Goal: Task Accomplishment & Management: Use online tool/utility

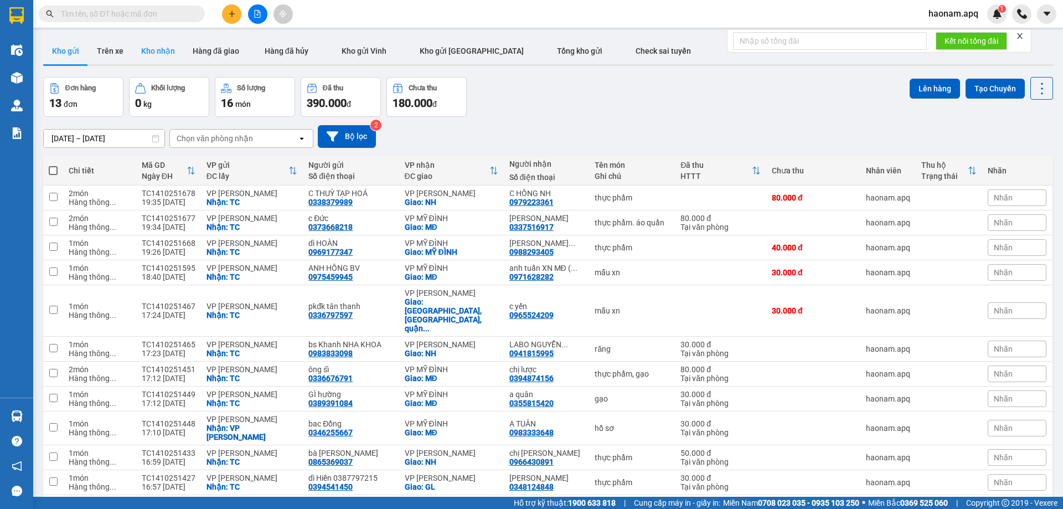
click at [166, 56] on button "Kho nhận" at bounding box center [157, 51] width 51 height 27
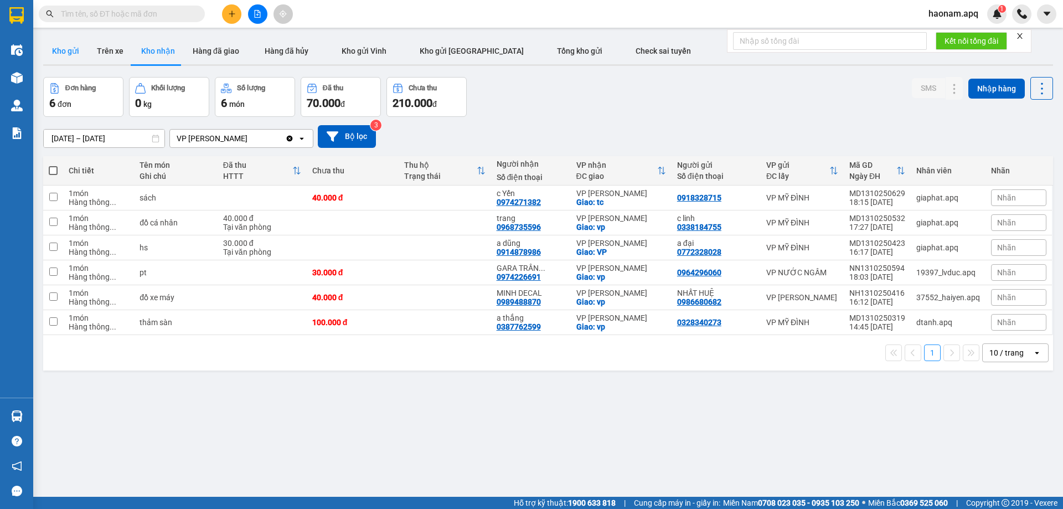
click at [59, 50] on button "Kho gửi" at bounding box center [65, 51] width 45 height 27
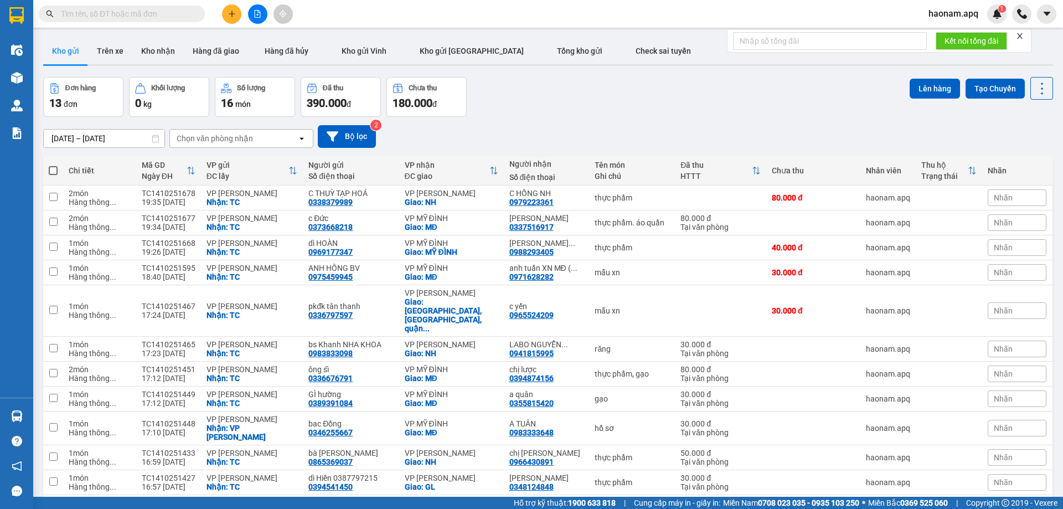
click at [257, 137] on div "Chọn văn phòng nhận" at bounding box center [233, 139] width 127 height 18
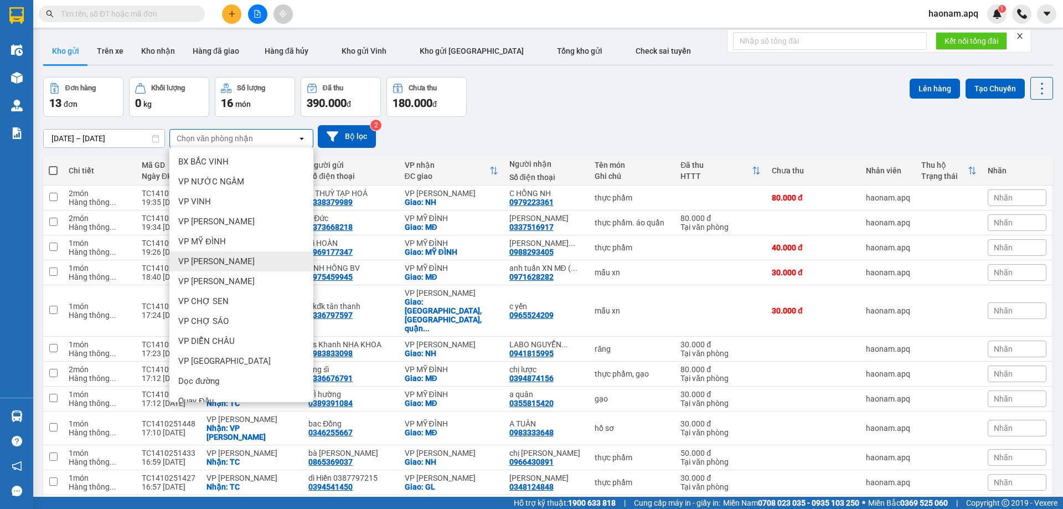
click at [257, 254] on div "VP NGỌC HỒI" at bounding box center [241, 261] width 144 height 20
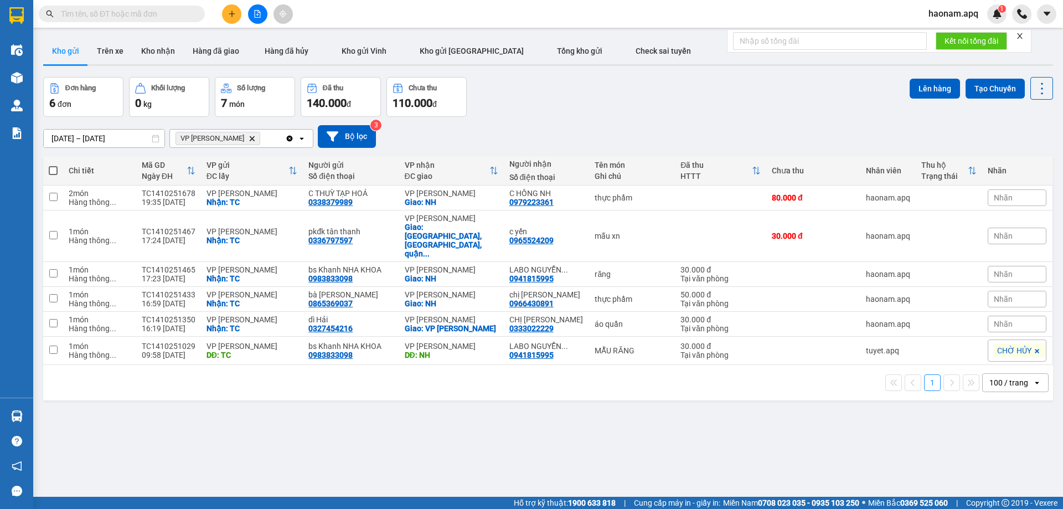
click at [49, 168] on span at bounding box center [53, 170] width 9 height 9
click at [53, 165] on input "checkbox" at bounding box center [53, 165] width 0 height 0
checkbox input "true"
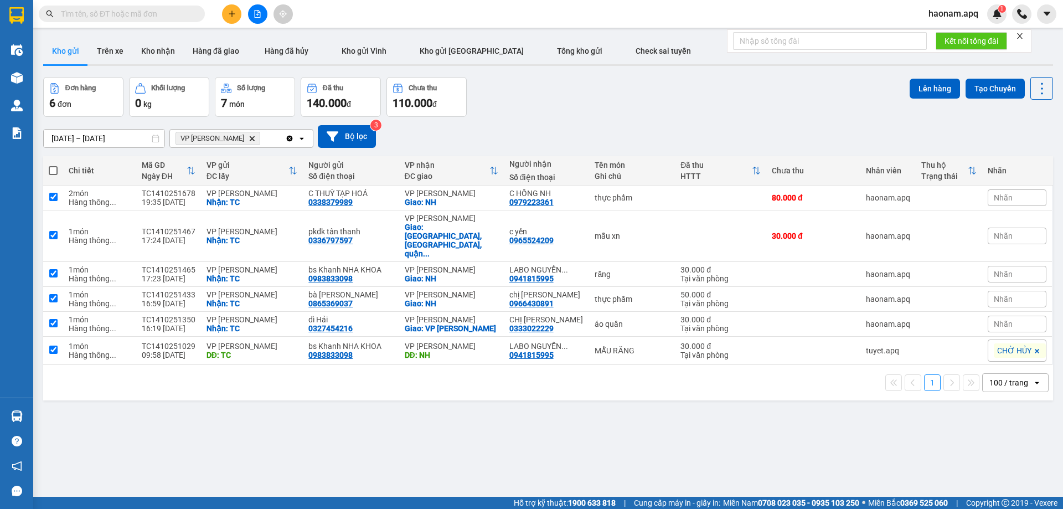
checkbox input "true"
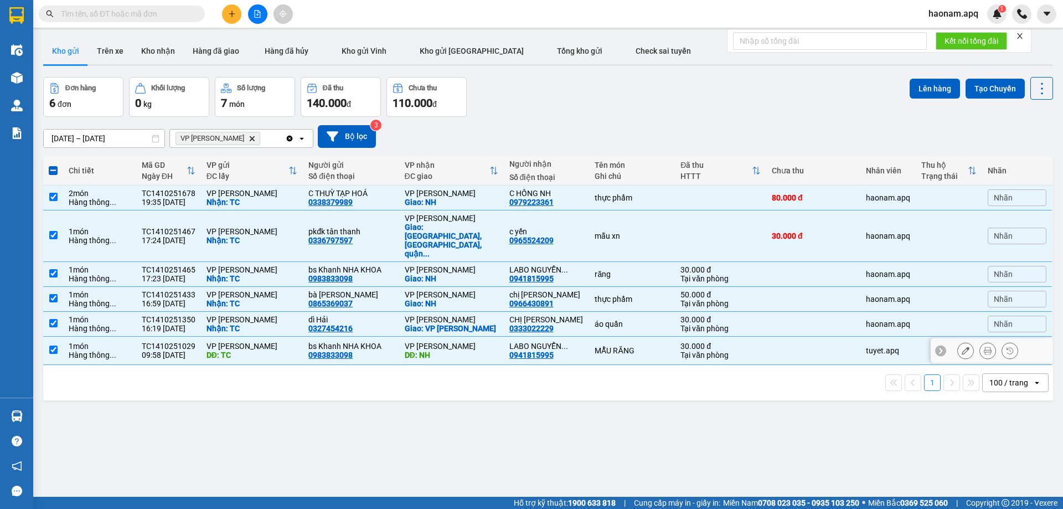
click at [74, 350] on div "Hàng thông ..." at bounding box center [99, 354] width 61 height 9
checkbox input "false"
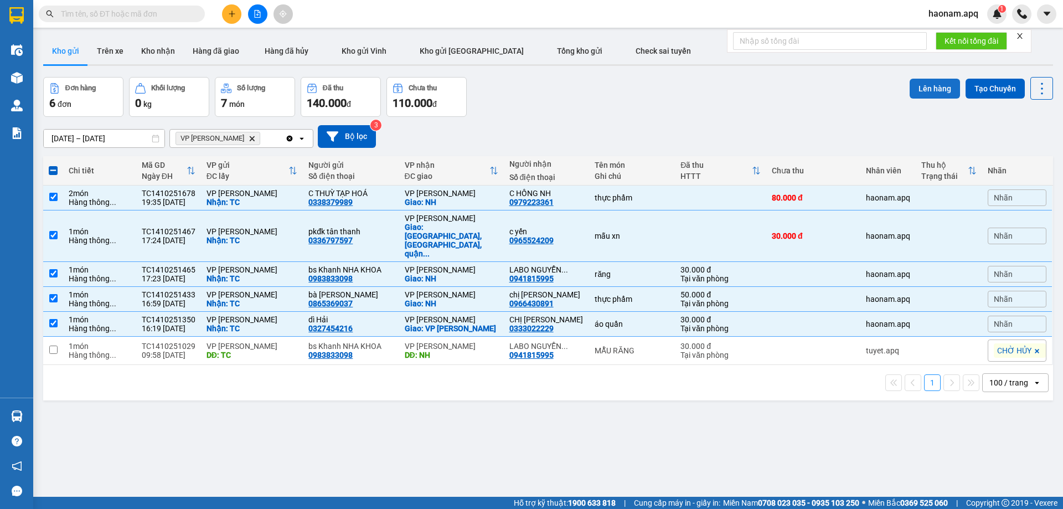
click at [921, 87] on button "Lên hàng" at bounding box center [935, 89] width 50 height 20
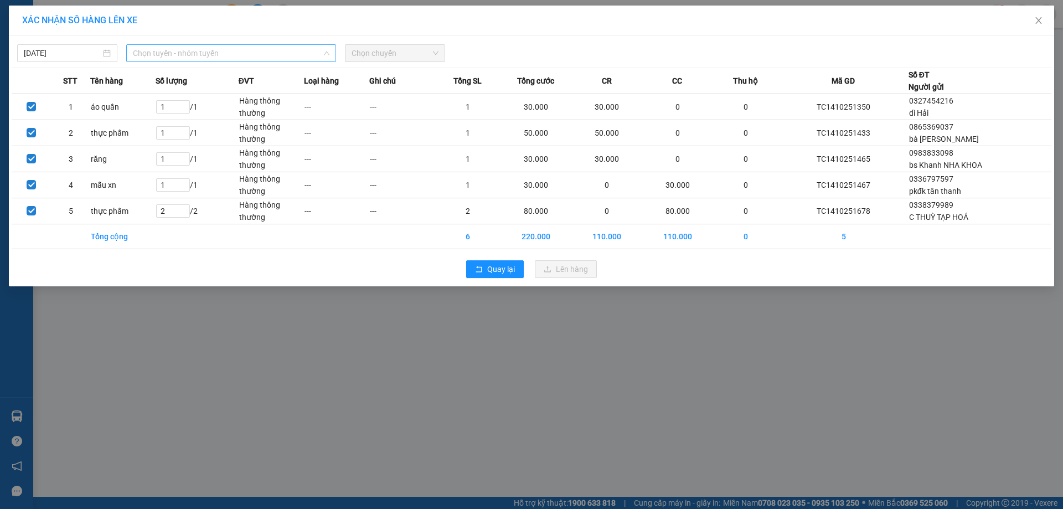
click at [254, 50] on span "Chọn tuyến - nhóm tuyến" at bounding box center [231, 53] width 197 height 17
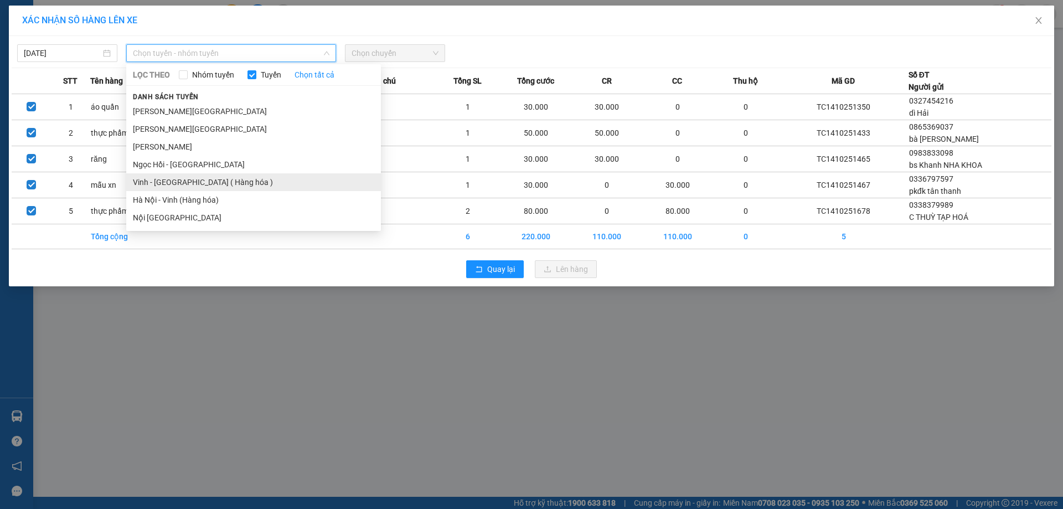
click at [182, 184] on li "Vinh - Hà Nội ( Hàng hóa )" at bounding box center [253, 182] width 255 height 18
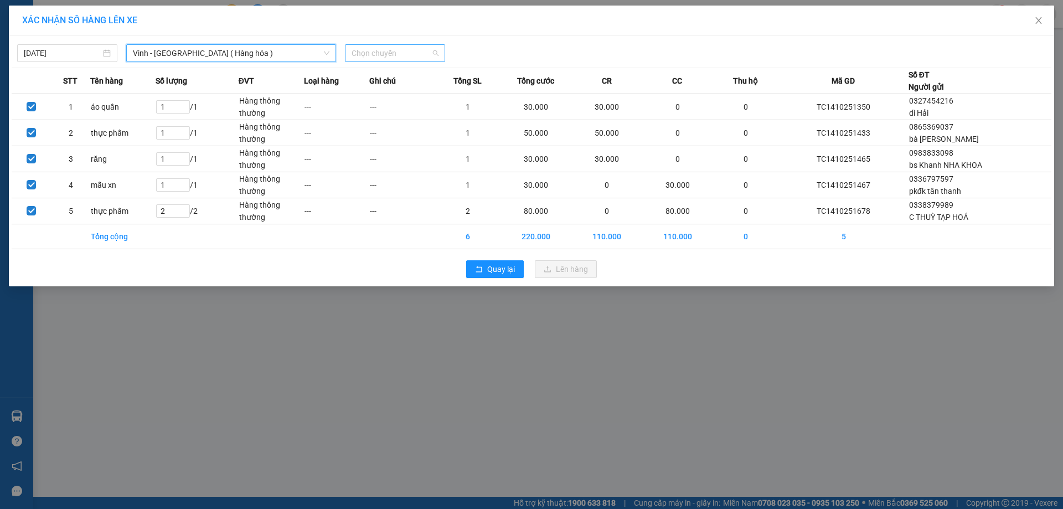
click at [419, 55] on span "Chọn chuyến" at bounding box center [395, 53] width 87 height 17
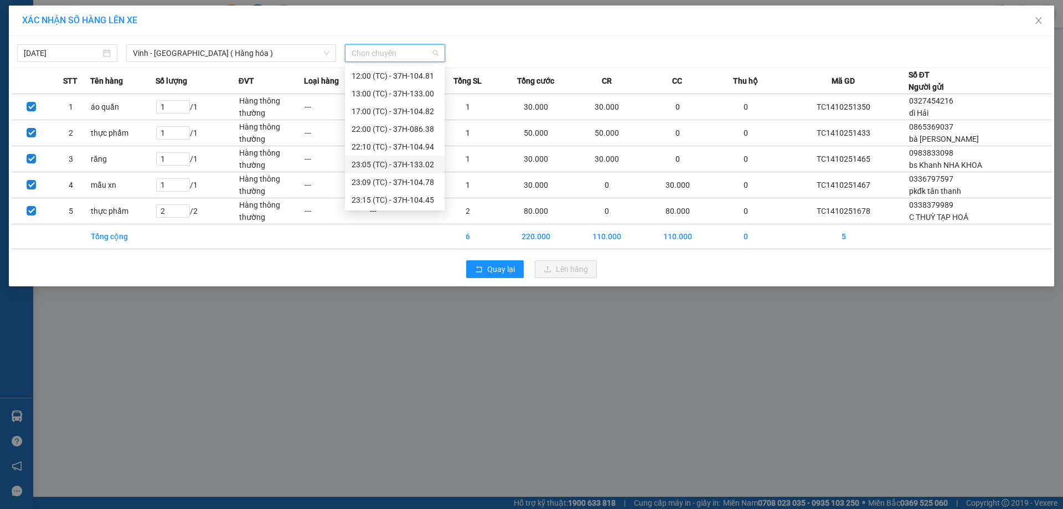
scroll to position [124, 0]
click at [413, 109] on div "23:05 (TC) - 37H-133.02" at bounding box center [395, 111] width 86 height 12
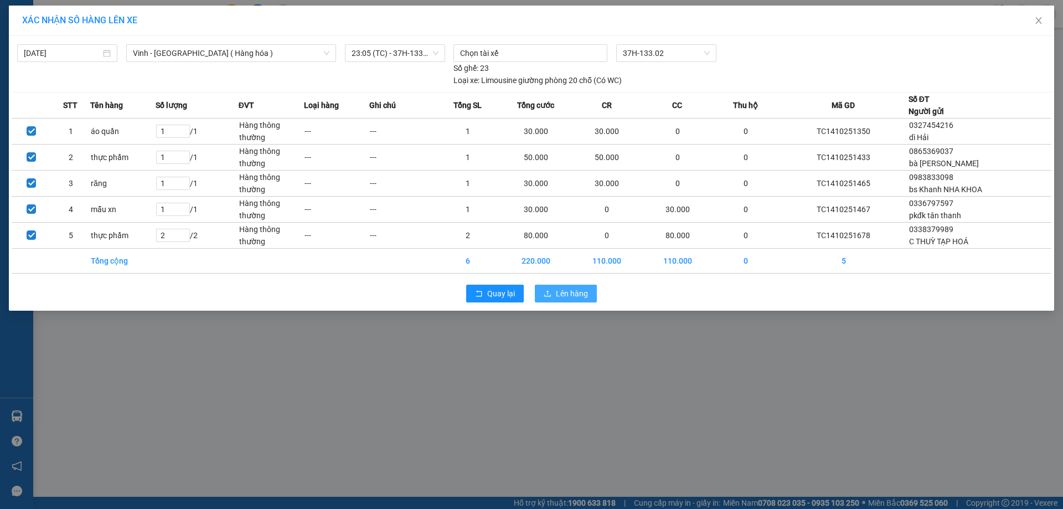
click at [580, 296] on span "Lên hàng" at bounding box center [572, 293] width 32 height 12
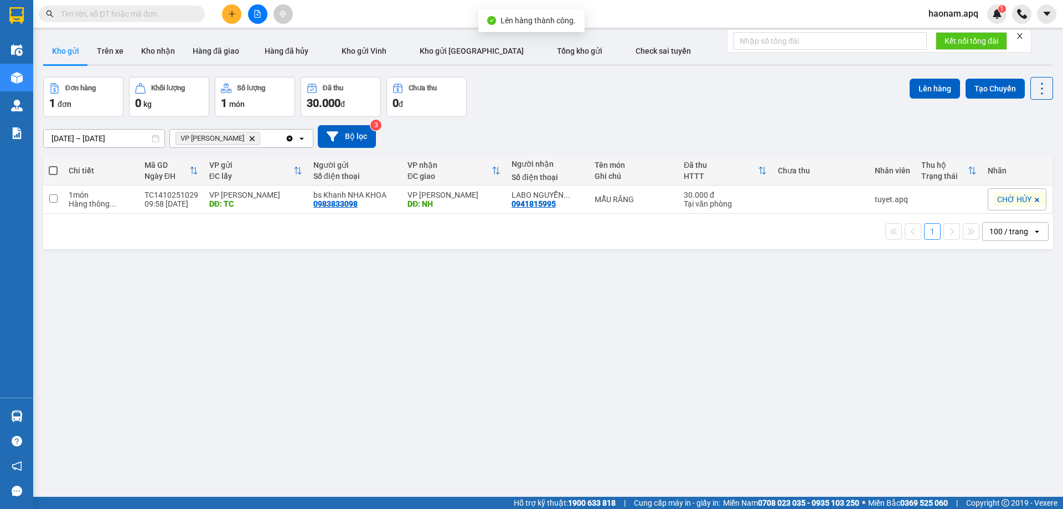
click at [250, 137] on icon "VP NGỌC HỒI, close by backspace" at bounding box center [252, 138] width 5 height 5
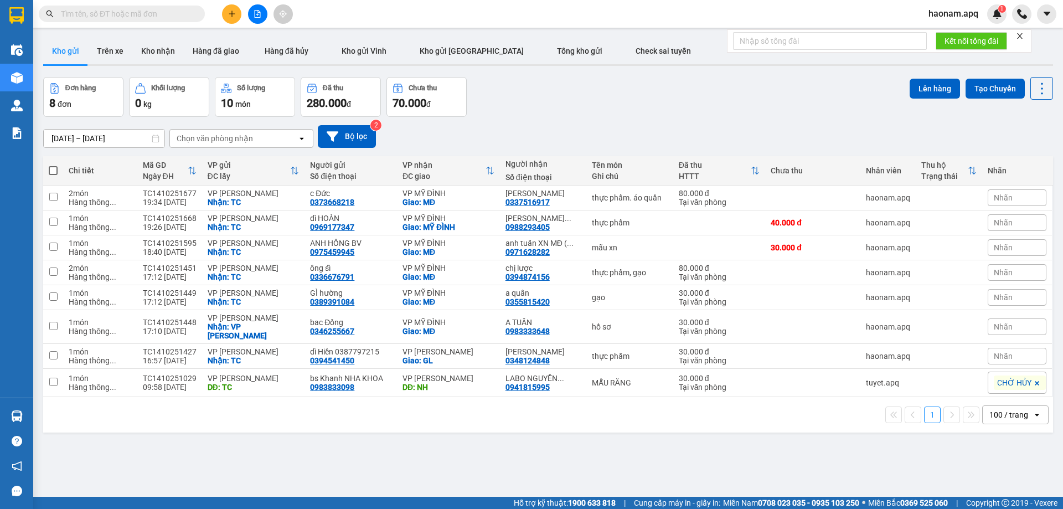
click at [254, 138] on div "Chọn văn phòng nhận" at bounding box center [233, 139] width 127 height 18
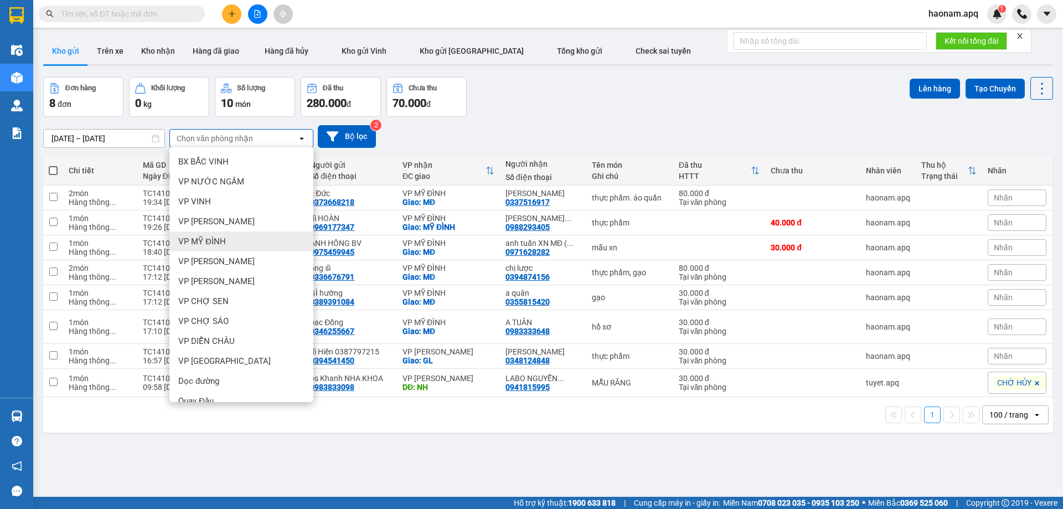
click at [271, 246] on div "VP MỸ ĐÌNH" at bounding box center [241, 241] width 144 height 20
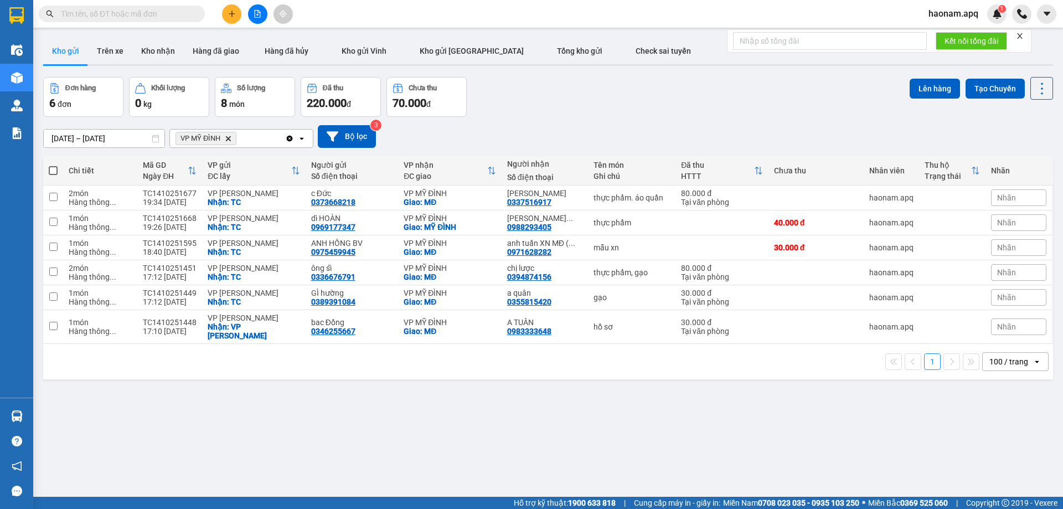
click at [52, 168] on span at bounding box center [53, 170] width 9 height 9
click at [53, 165] on input "checkbox" at bounding box center [53, 165] width 0 height 0
checkbox input "true"
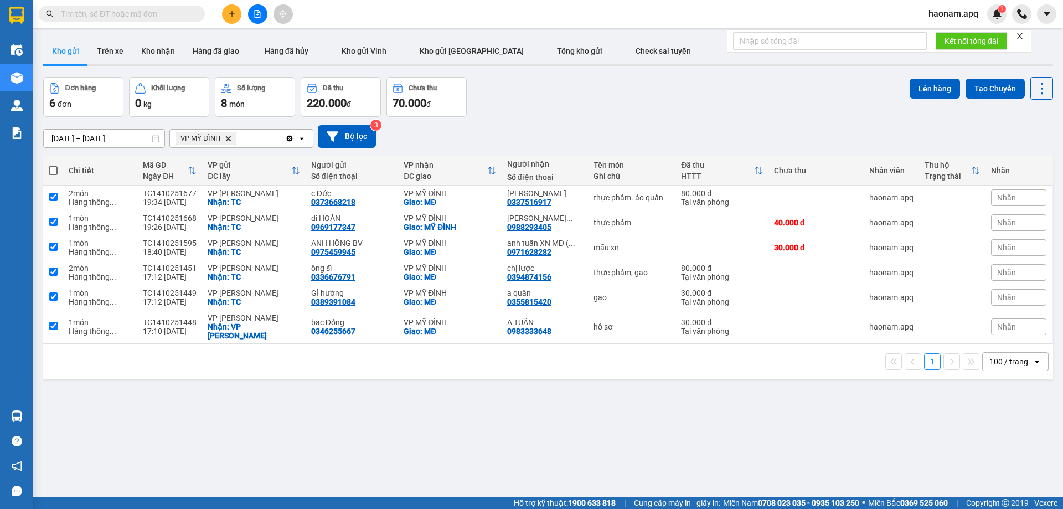
checkbox input "true"
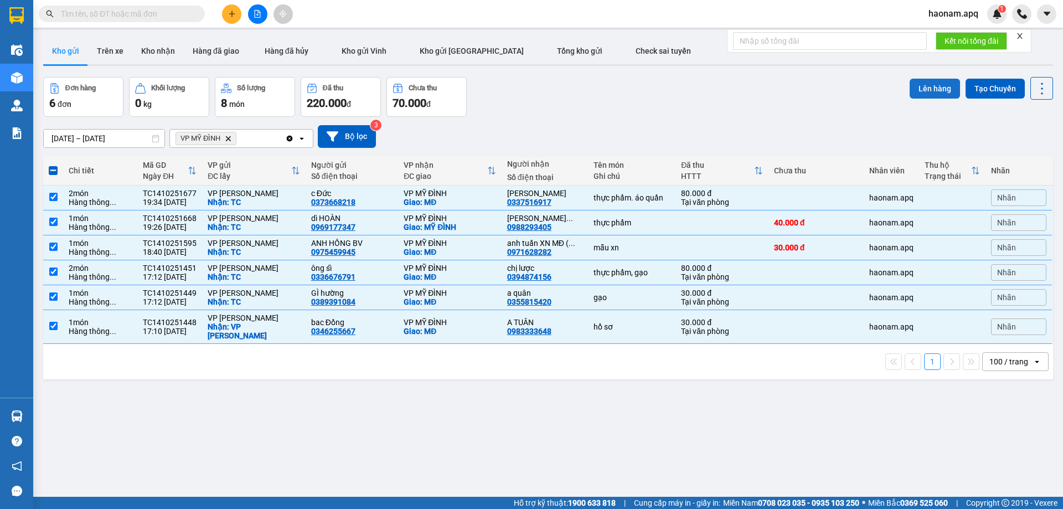
click at [920, 92] on button "Lên hàng" at bounding box center [935, 89] width 50 height 20
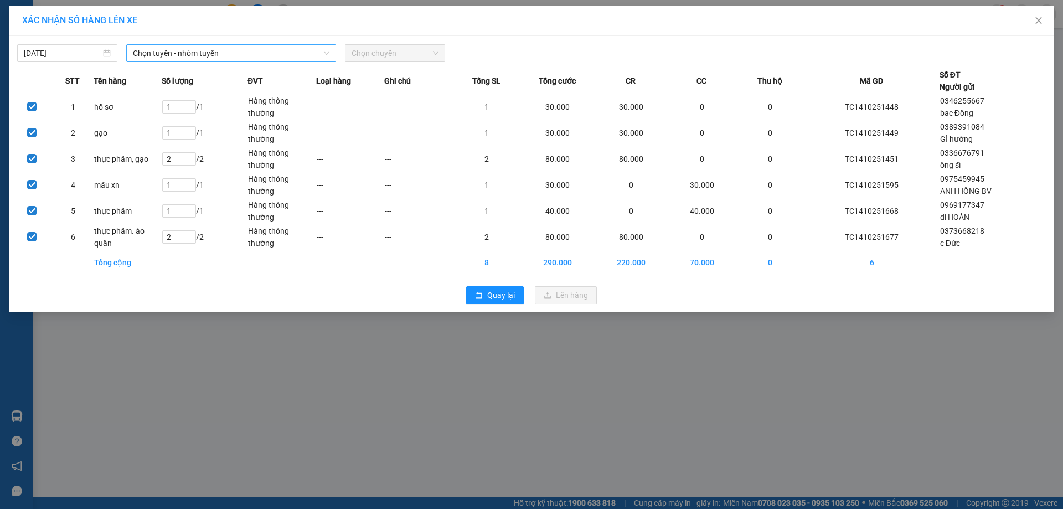
click at [249, 52] on span "Chọn tuyến - nhóm tuyến" at bounding box center [231, 53] width 197 height 17
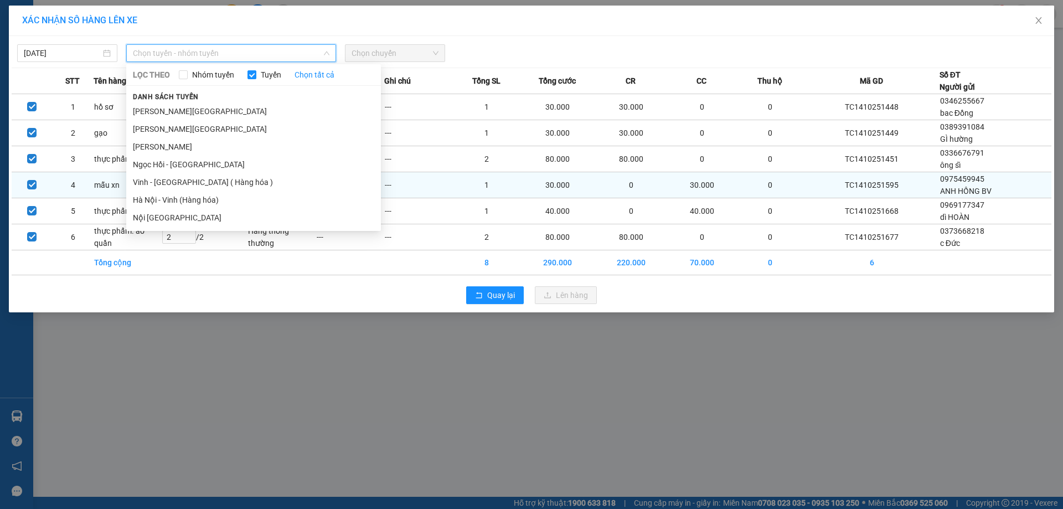
click at [216, 176] on li "Vinh - Hà Nội ( Hàng hóa )" at bounding box center [253, 182] width 255 height 18
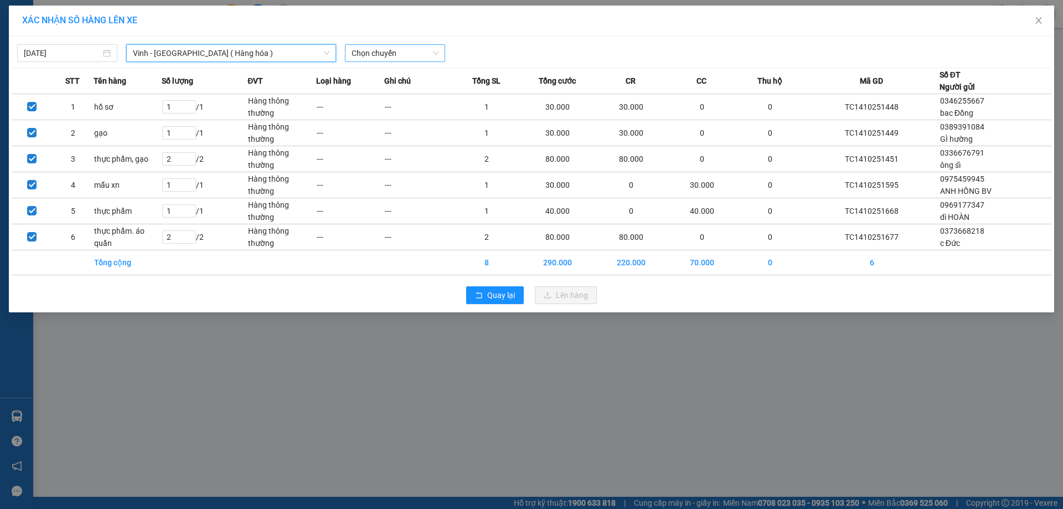
click at [430, 51] on span "Chọn chuyến" at bounding box center [395, 53] width 87 height 17
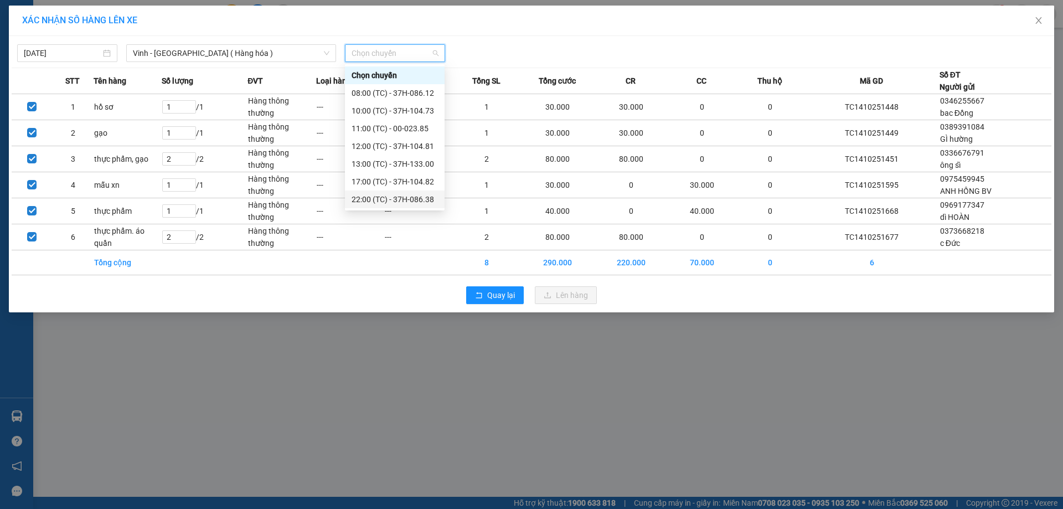
scroll to position [124, 0]
click at [417, 98] on div "22:10 (TC) - 37H-104.94" at bounding box center [395, 93] width 86 height 12
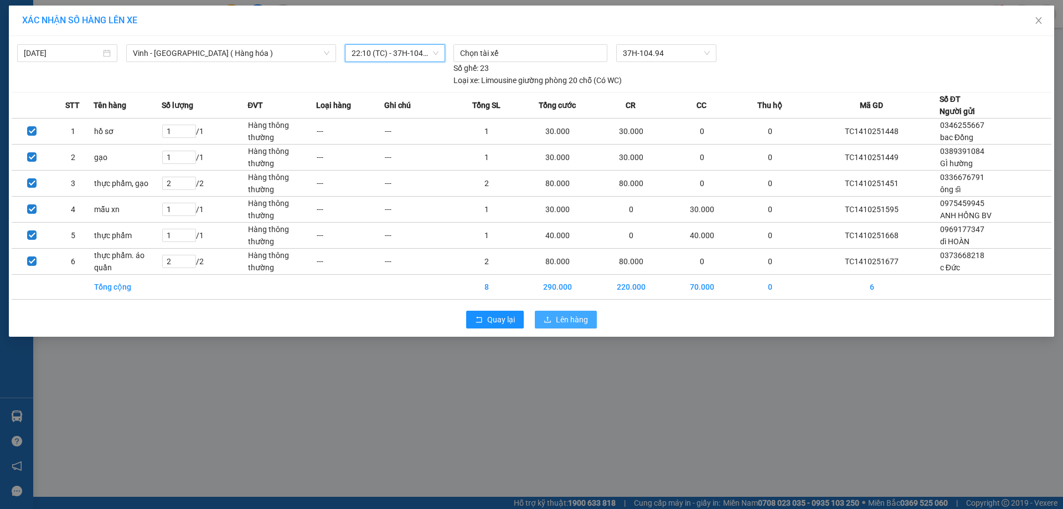
click at [581, 328] on button "Lên hàng" at bounding box center [566, 320] width 62 height 18
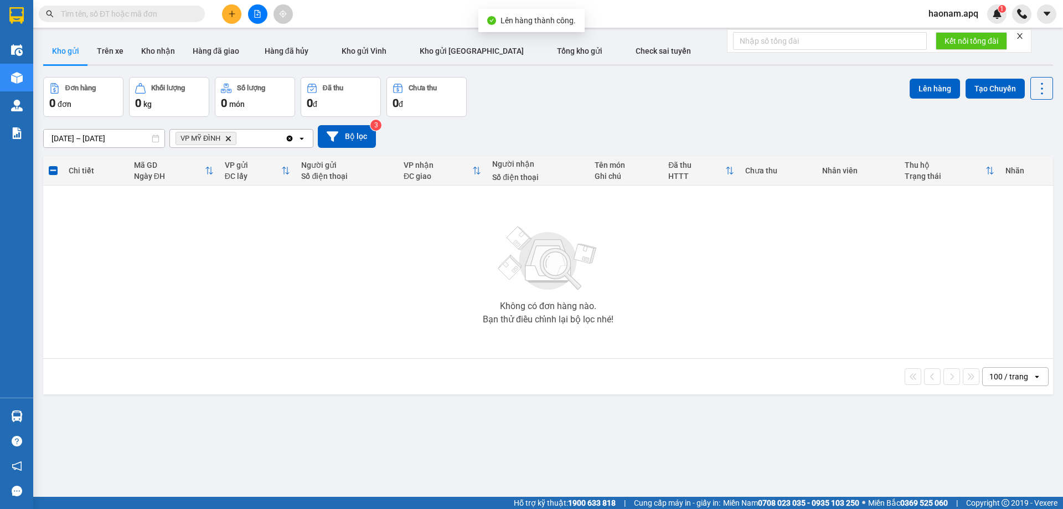
click at [230, 138] on icon "Delete" at bounding box center [228, 138] width 7 height 7
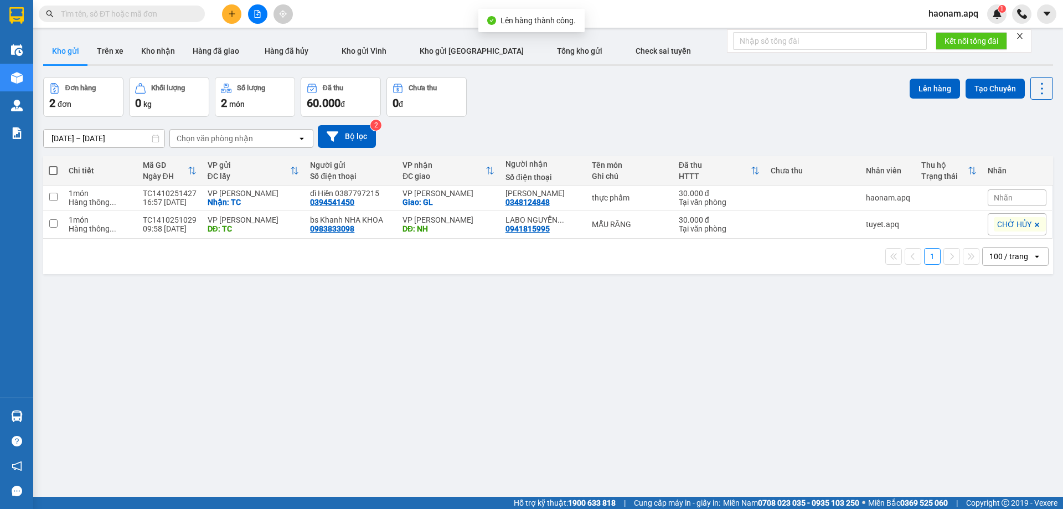
click at [236, 140] on div "Chọn văn phòng nhận" at bounding box center [215, 138] width 76 height 11
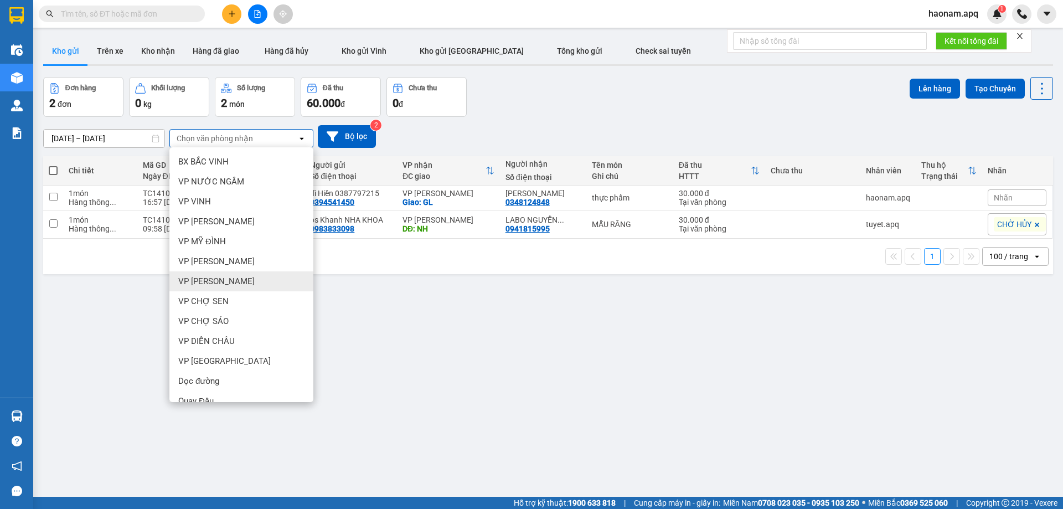
click at [237, 280] on div "VP GIA LÂM" at bounding box center [241, 281] width 144 height 20
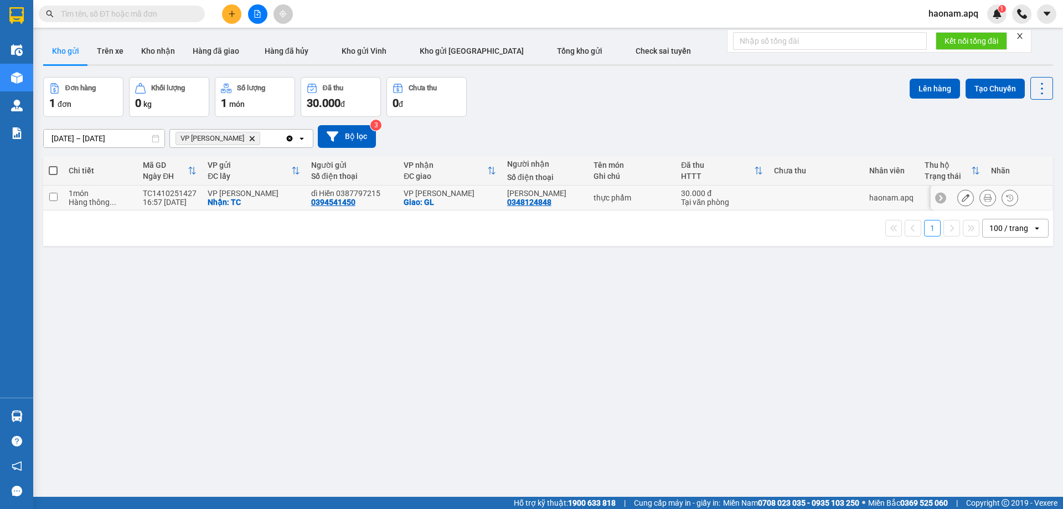
drag, startPoint x: 184, startPoint y: 191, endPoint x: 241, endPoint y: 193, distance: 57.1
click at [184, 192] on div "TC1410251427" at bounding box center [170, 193] width 54 height 9
checkbox input "true"
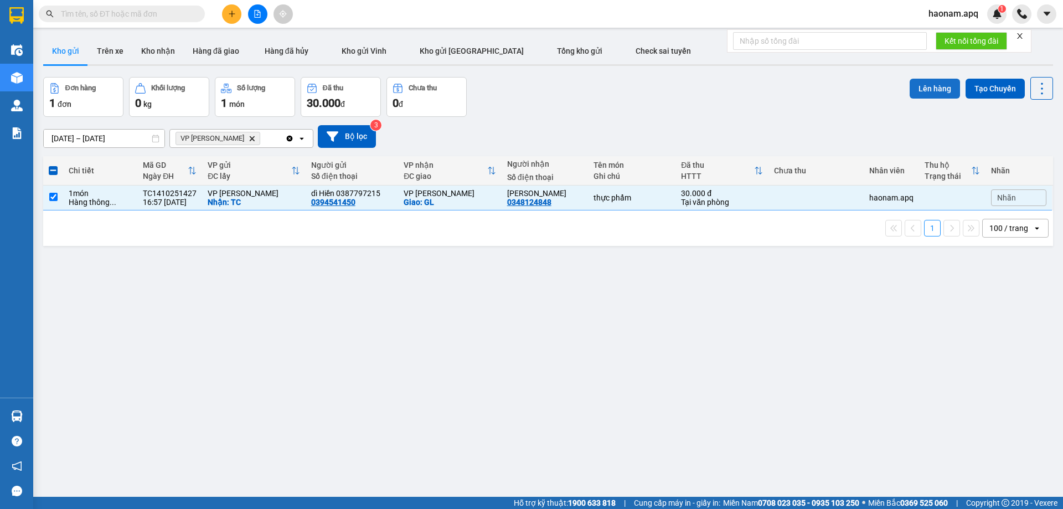
click at [922, 89] on button "Lên hàng" at bounding box center [935, 89] width 50 height 20
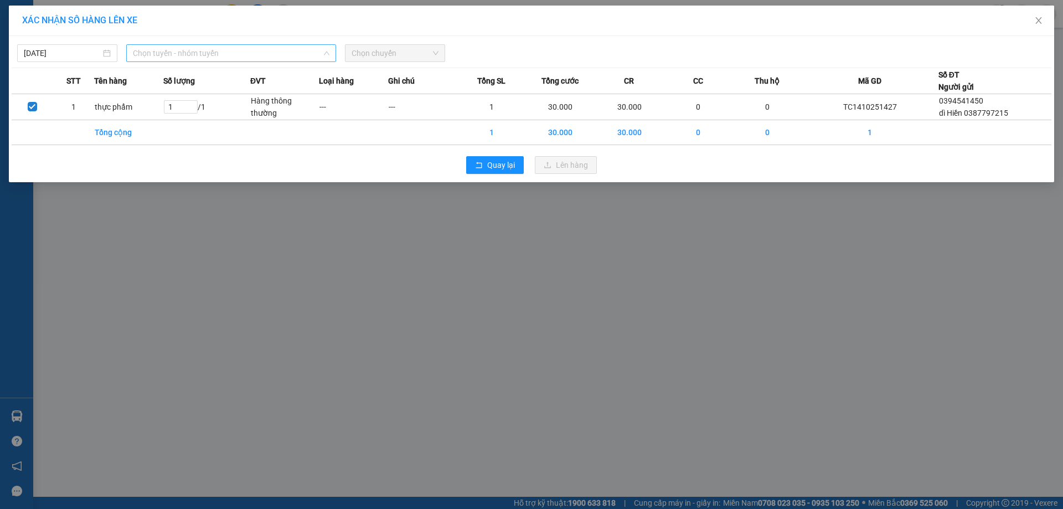
click at [274, 53] on span "Chọn tuyến - nhóm tuyến" at bounding box center [231, 53] width 197 height 17
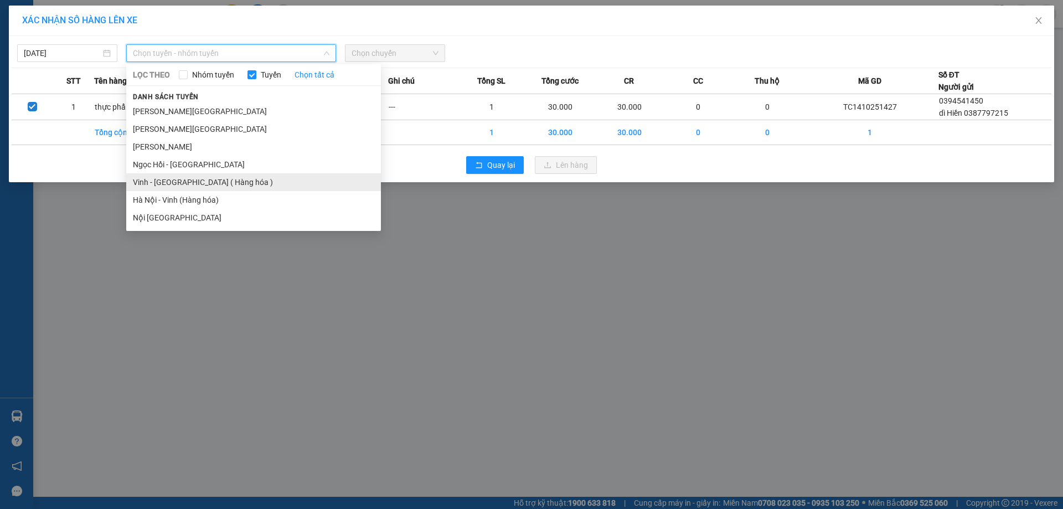
click at [216, 184] on li "Vinh - Hà Nội ( Hàng hóa )" at bounding box center [253, 182] width 255 height 18
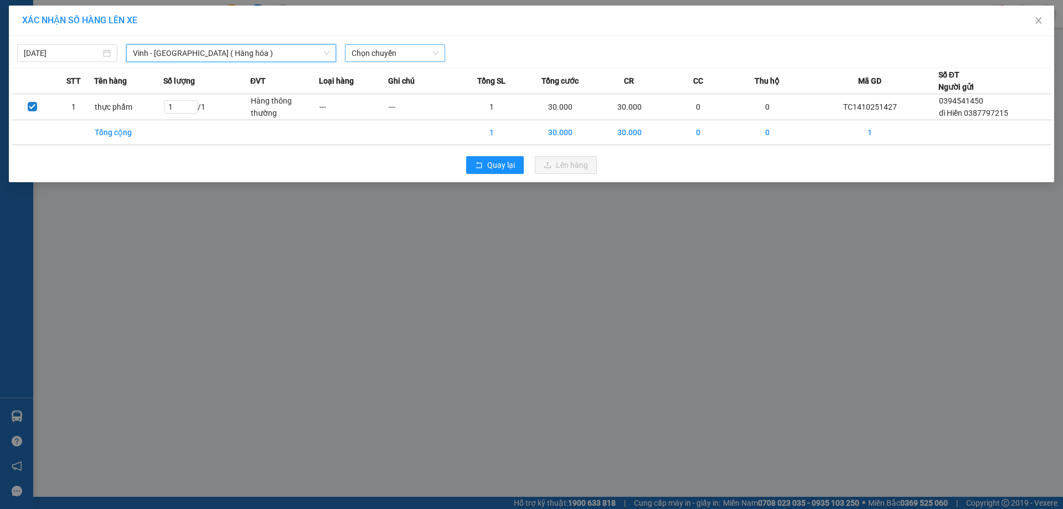
click at [422, 53] on span "Chọn chuyến" at bounding box center [395, 53] width 87 height 17
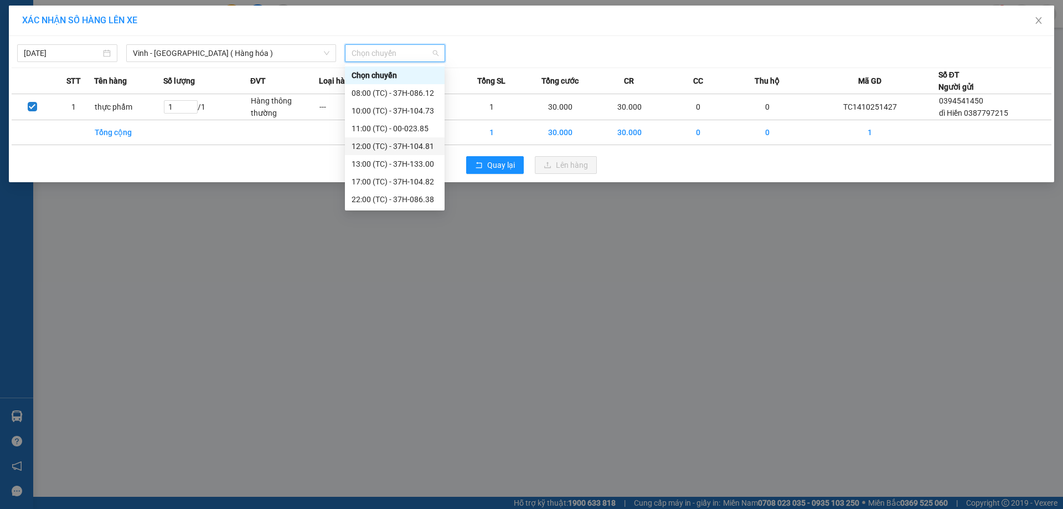
scroll to position [124, 0]
click at [411, 185] on div "23:18 (TC) - 37H-104.41" at bounding box center [395, 182] width 86 height 12
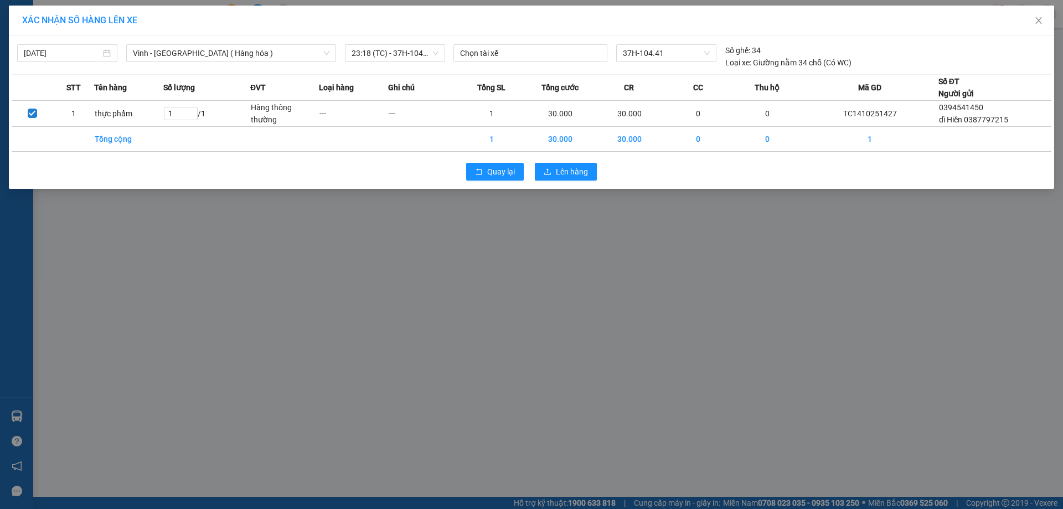
click at [597, 172] on div "Quay lại Lên hàng" at bounding box center [532, 171] width 1040 height 29
click at [587, 174] on span "Lên hàng" at bounding box center [572, 172] width 32 height 12
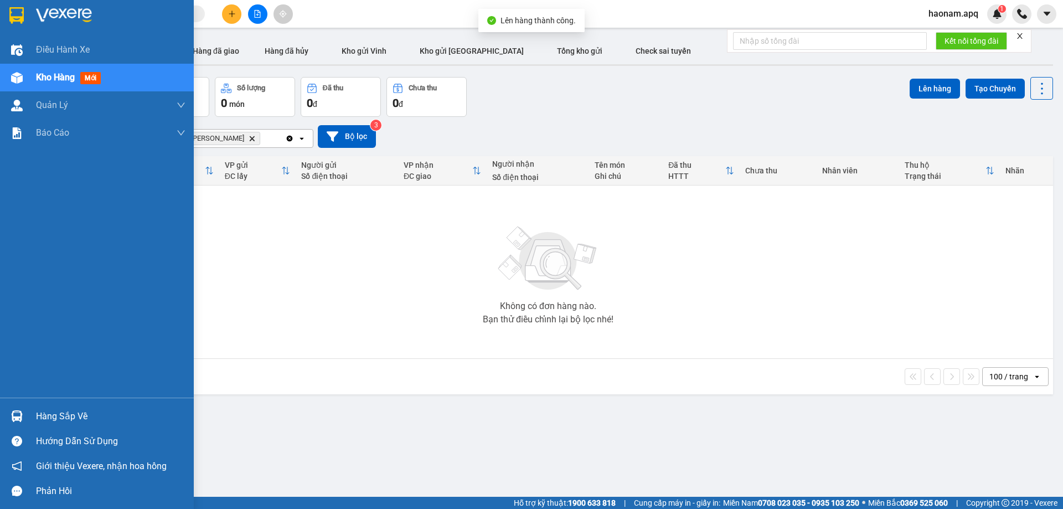
click at [69, 411] on div "Hàng sắp về" at bounding box center [110, 416] width 149 height 17
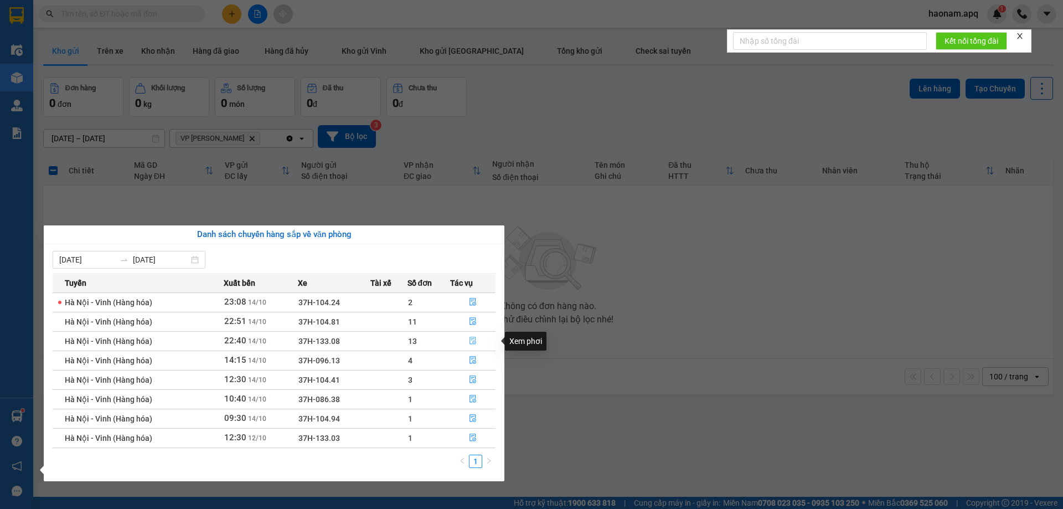
click at [455, 343] on button "button" at bounding box center [473, 341] width 44 height 18
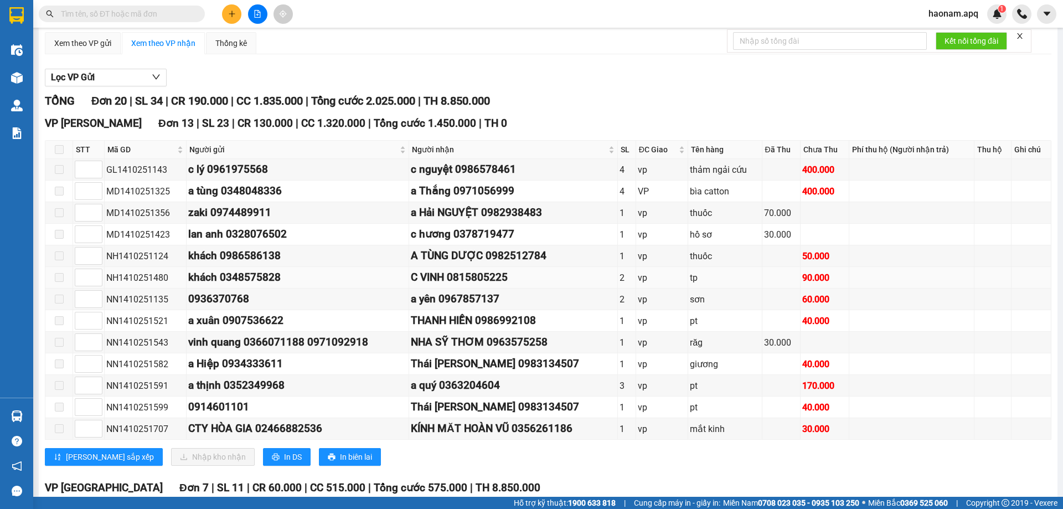
scroll to position [111, 0]
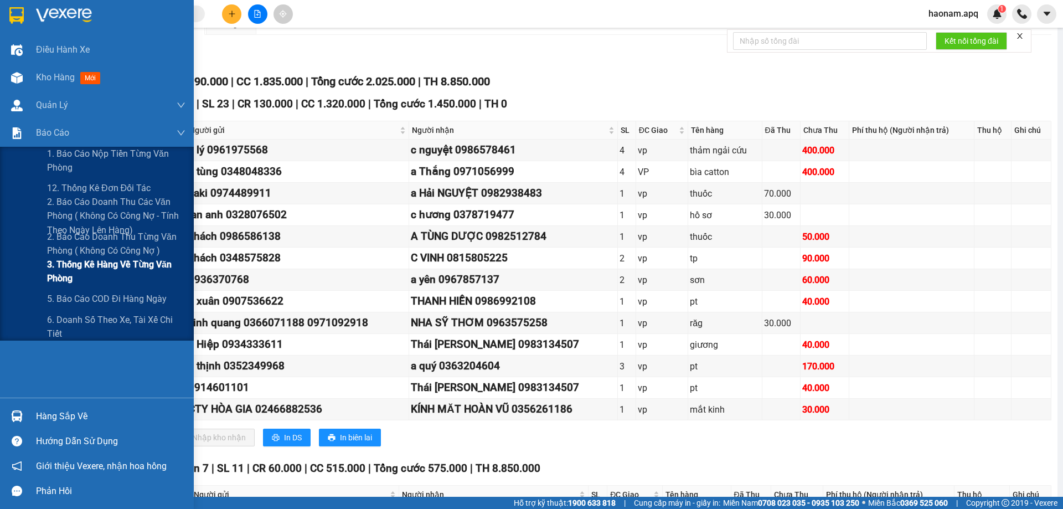
drag, startPoint x: 142, startPoint y: 268, endPoint x: 185, endPoint y: 263, distance: 43.5
click at [143, 268] on span "3. Thống kê hàng về từng văn phòng" at bounding box center [116, 271] width 138 height 28
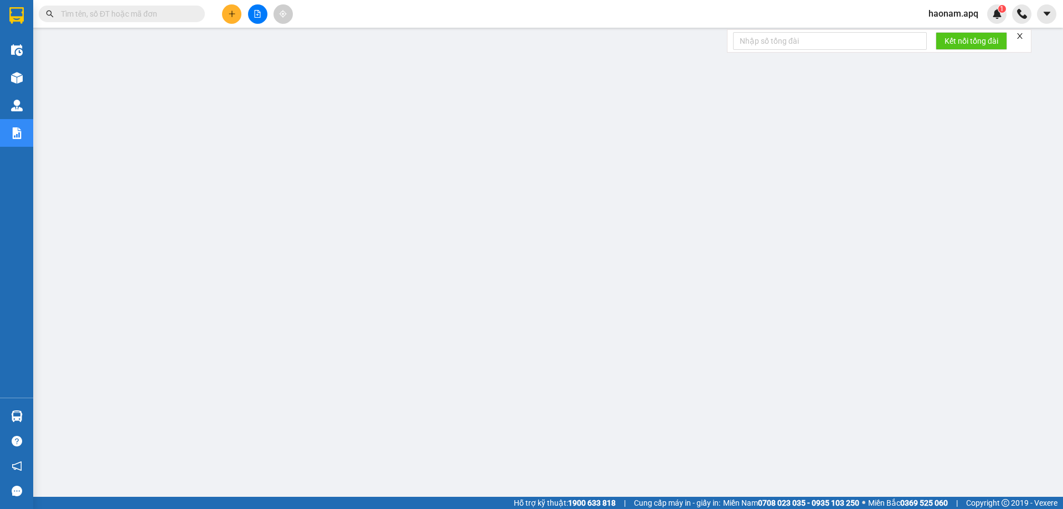
scroll to position [40, 0]
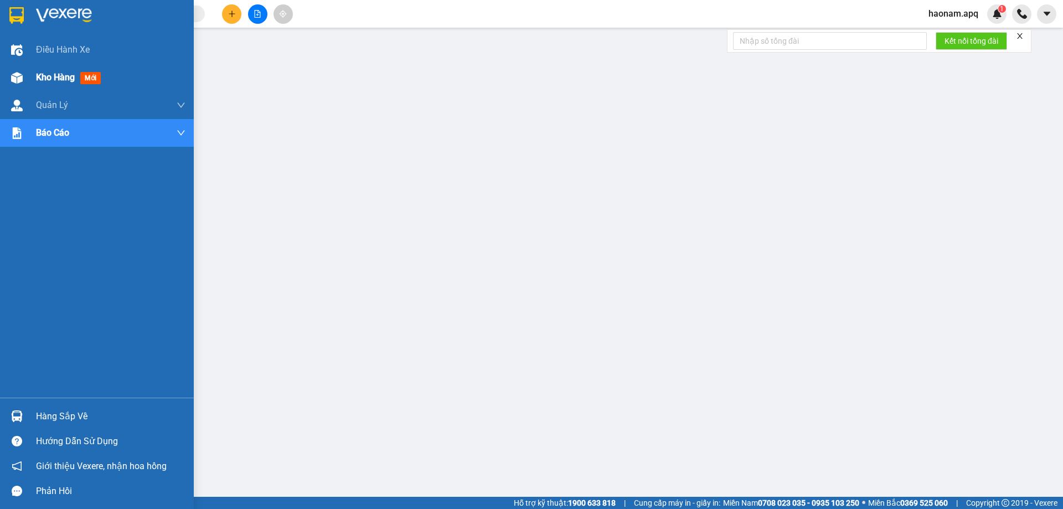
click at [41, 80] on span "Kho hàng" at bounding box center [55, 77] width 39 height 11
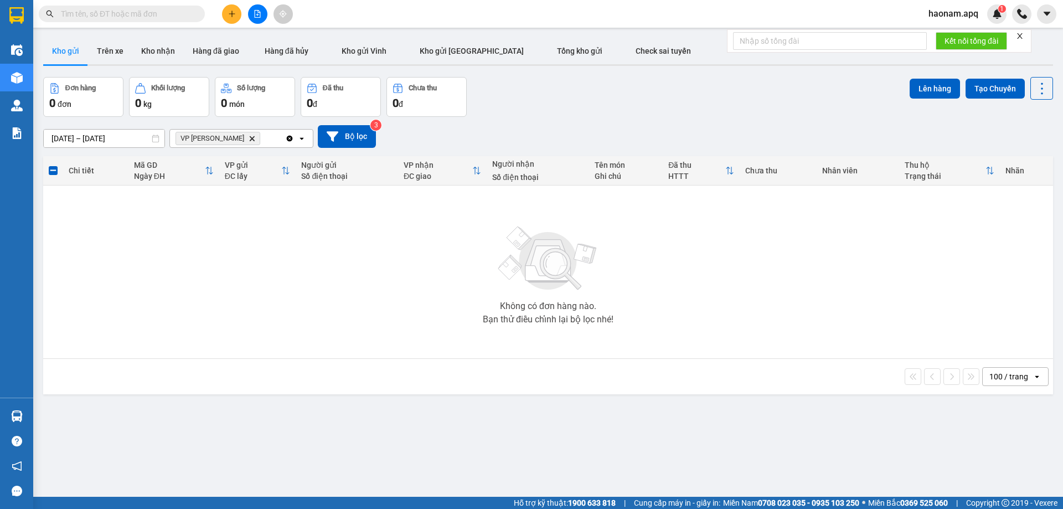
click at [249, 140] on icon "Delete" at bounding box center [252, 138] width 7 height 7
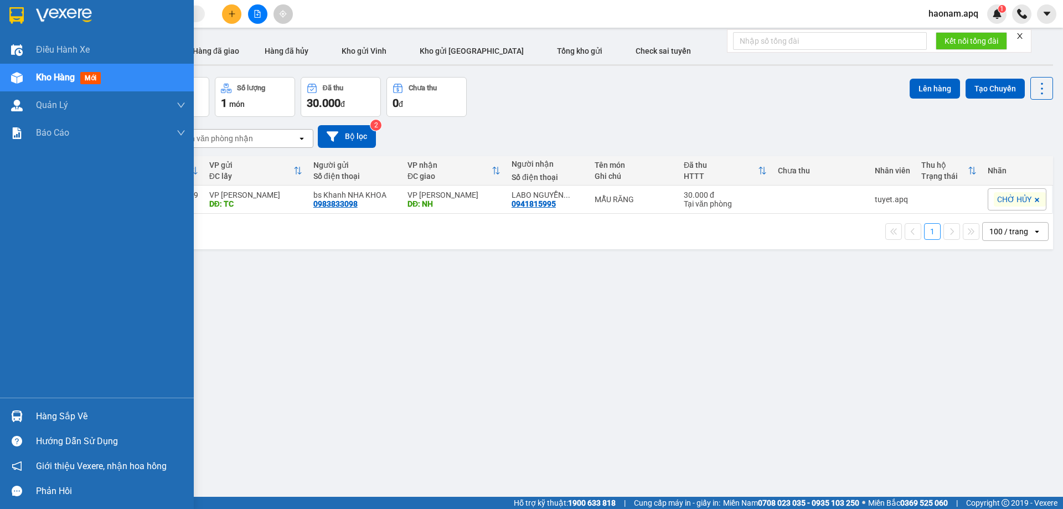
click at [71, 422] on div "Hàng sắp về" at bounding box center [110, 416] width 149 height 17
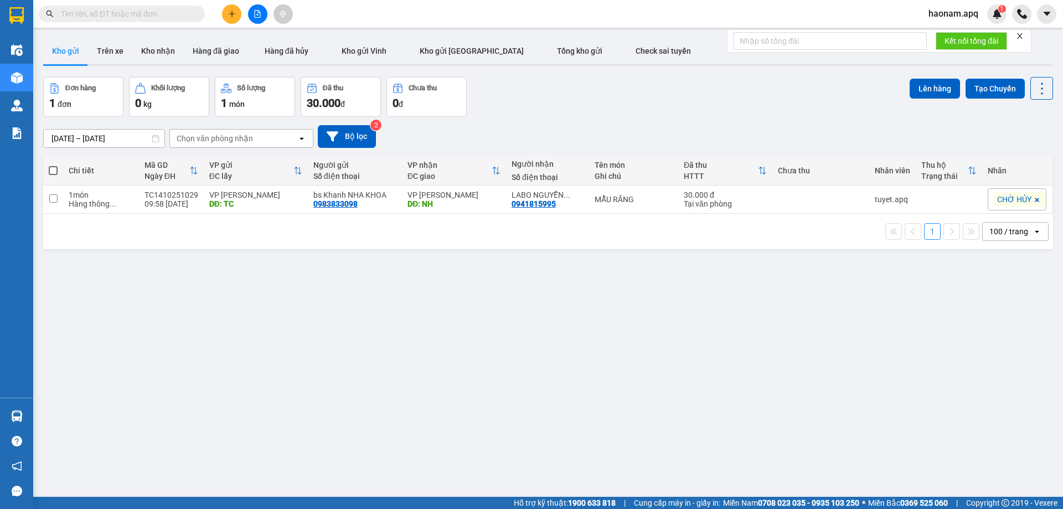
click at [629, 293] on section "Kết quả tìm kiếm ( 0 ) Bộ lọc No Data haonam.apq 1 Điều hành xe Kho hàng mới Qu…" at bounding box center [531, 254] width 1063 height 509
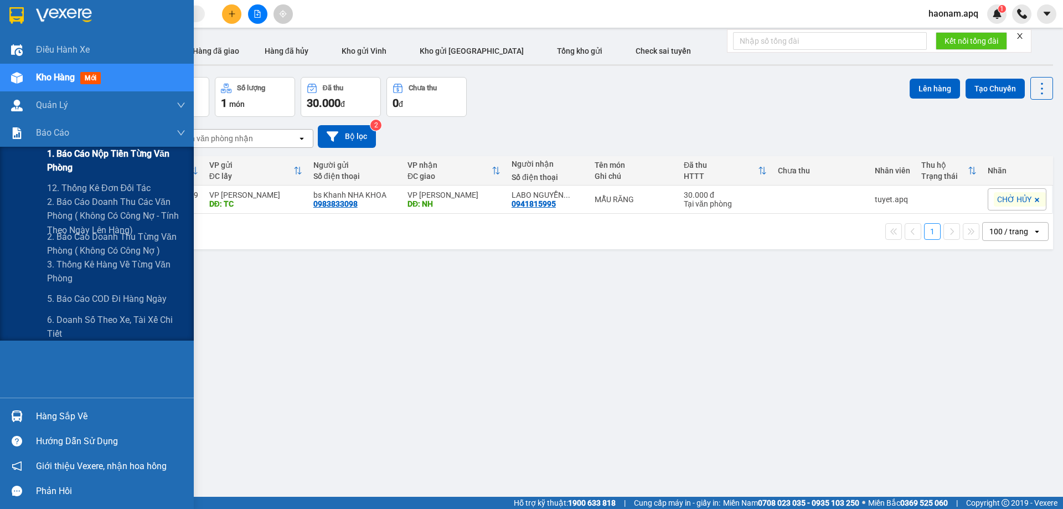
drag, startPoint x: 141, startPoint y: 159, endPoint x: 181, endPoint y: 151, distance: 40.7
click at [144, 159] on span "1. Báo cáo nộp tiền từng văn phòng" at bounding box center [116, 161] width 138 height 28
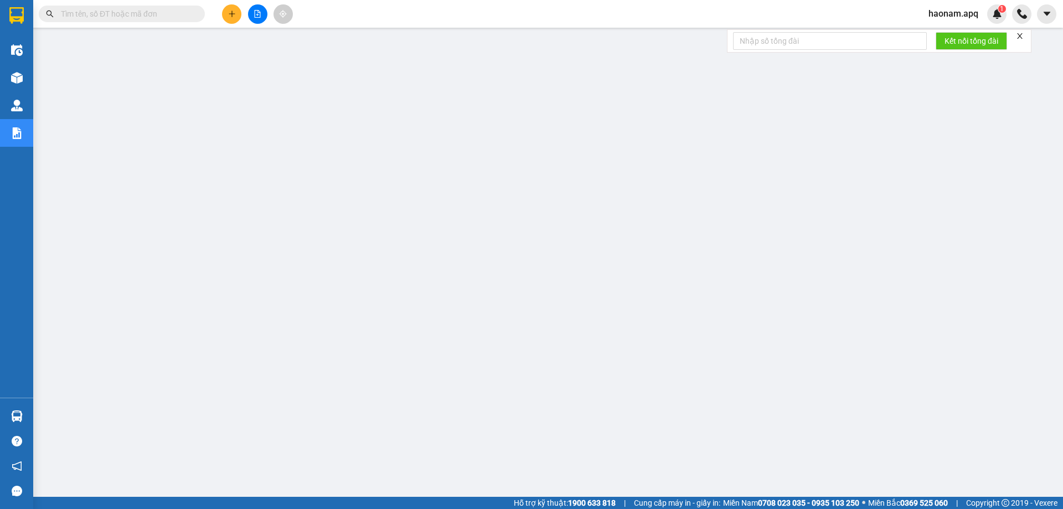
scroll to position [40, 0]
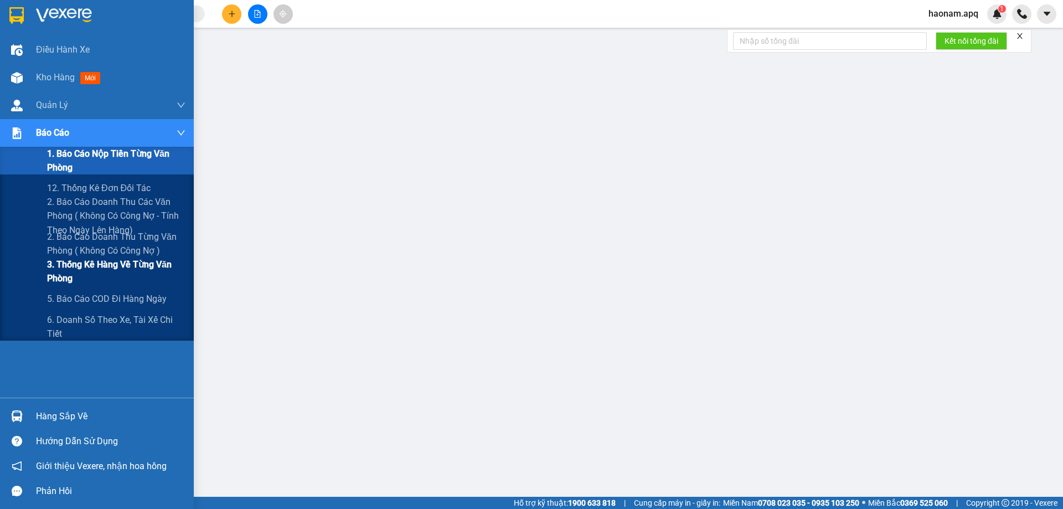
click at [137, 261] on span "3. Thống kê hàng về từng văn phòng" at bounding box center [116, 271] width 138 height 28
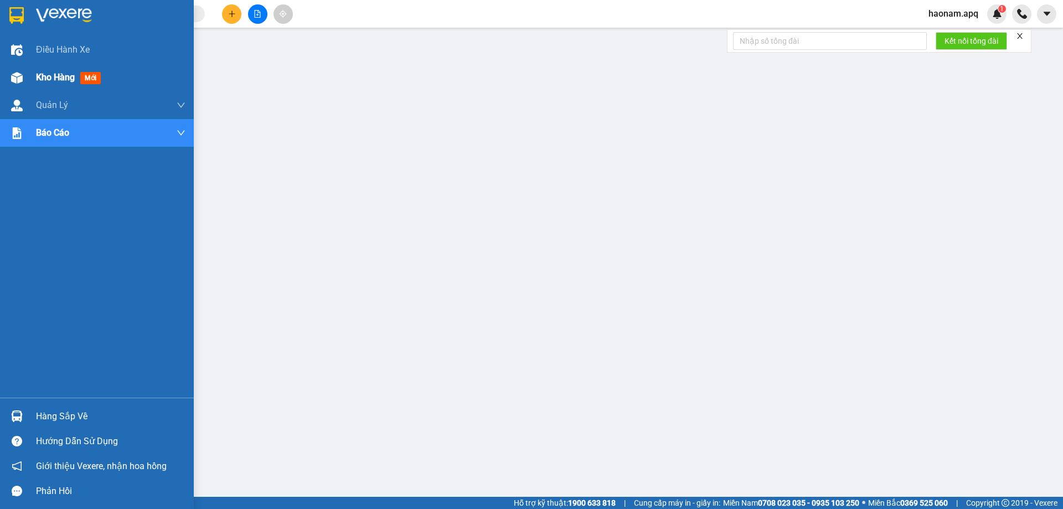
click at [45, 79] on span "Kho hàng" at bounding box center [55, 77] width 39 height 11
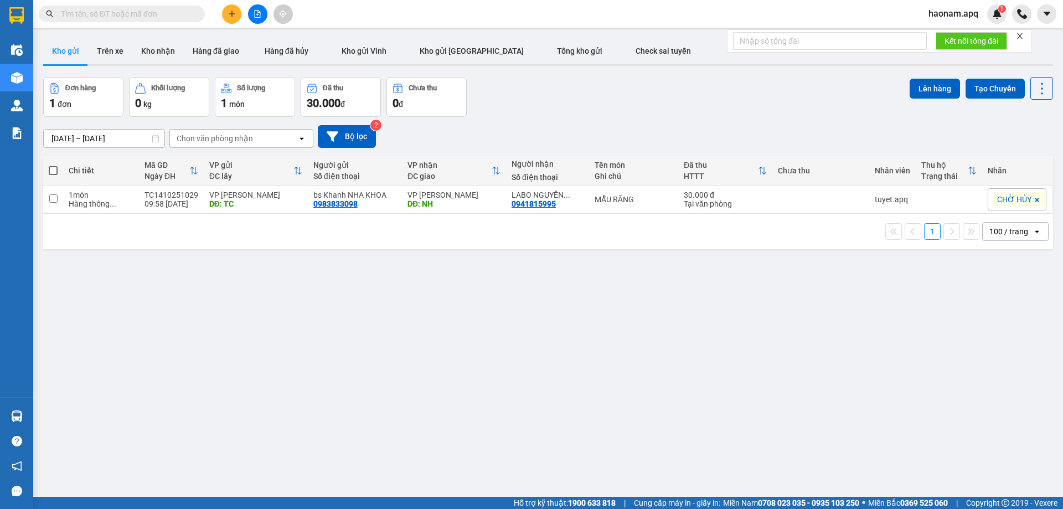
click at [951, 12] on span "haonam.apq" at bounding box center [954, 14] width 68 height 14
click at [951, 37] on span "Đăng xuất" at bounding box center [960, 34] width 47 height 12
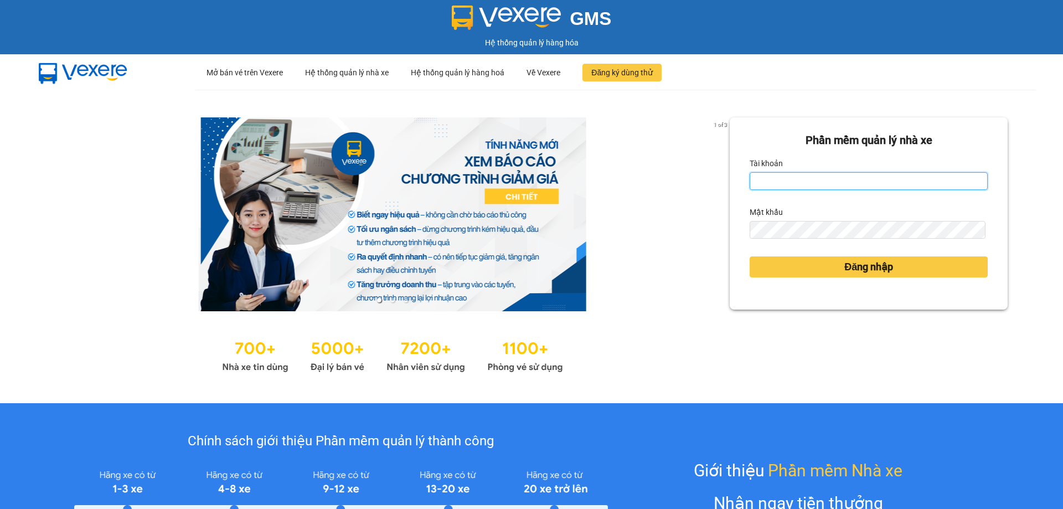
drag, startPoint x: 793, startPoint y: 177, endPoint x: 819, endPoint y: 190, distance: 29.2
click at [795, 177] on input "Tài khoản" at bounding box center [869, 181] width 238 height 18
type input "haonam.apq"
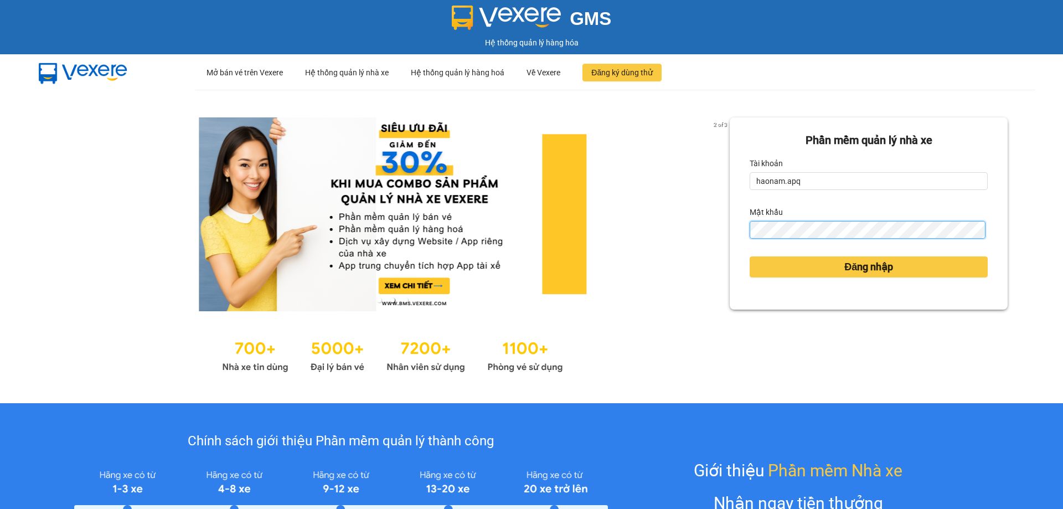
click at [750, 256] on button "Đăng nhập" at bounding box center [869, 266] width 238 height 21
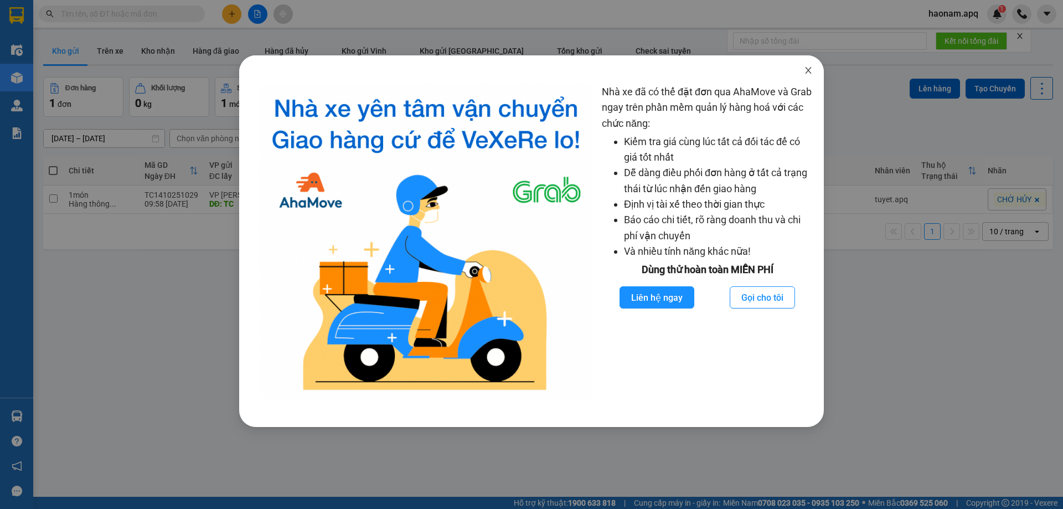
click at [807, 73] on icon "close" at bounding box center [808, 70] width 6 height 7
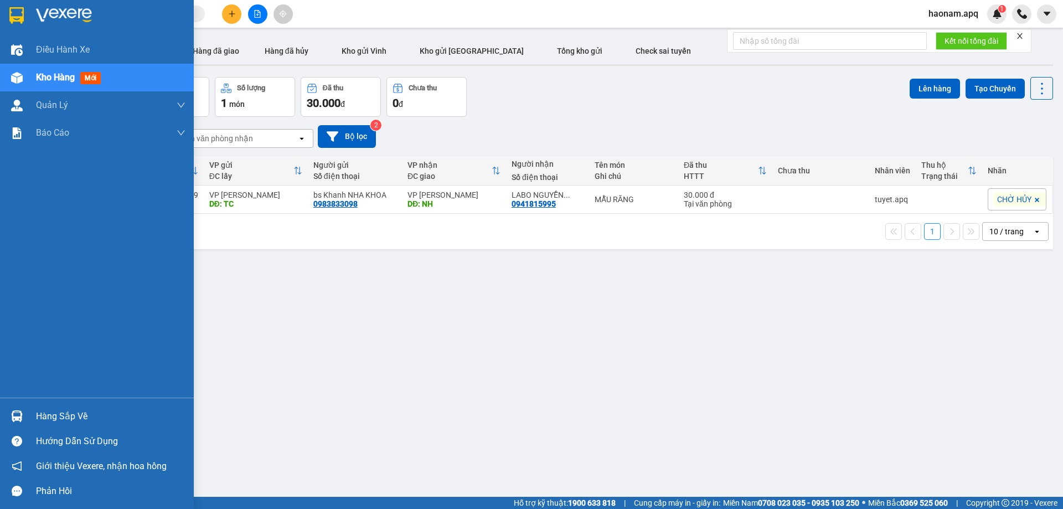
click at [56, 415] on div "Hàng sắp về" at bounding box center [110, 416] width 149 height 17
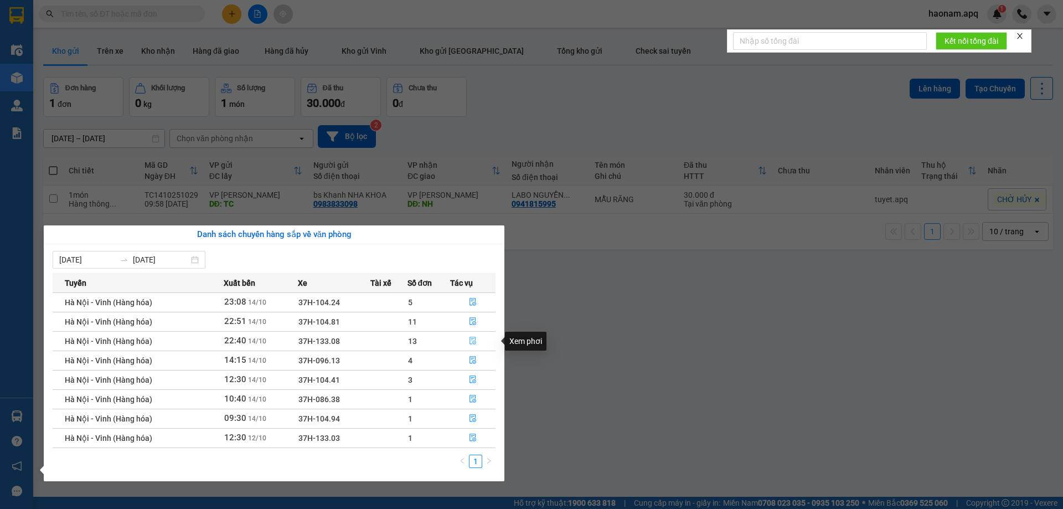
click at [455, 342] on button "button" at bounding box center [473, 341] width 44 height 18
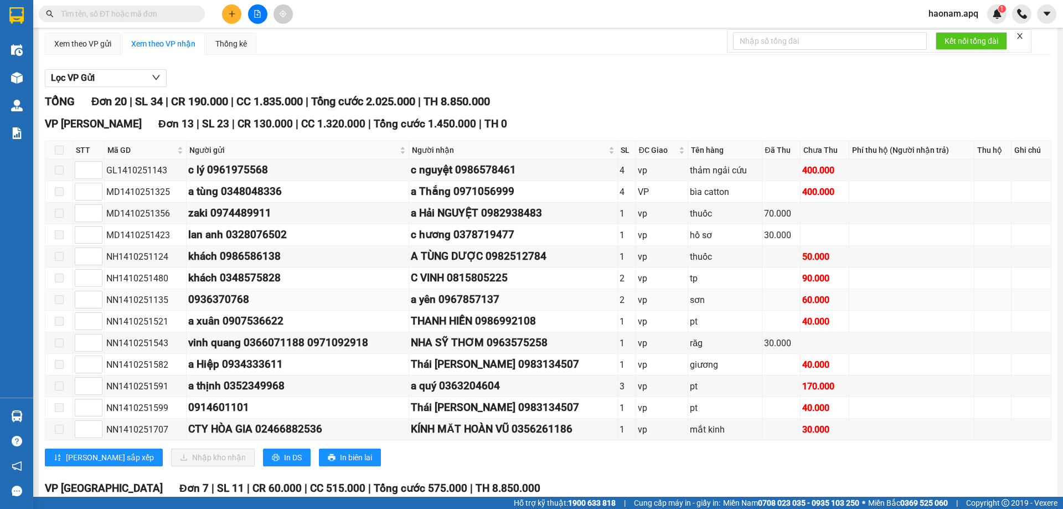
scroll to position [111, 0]
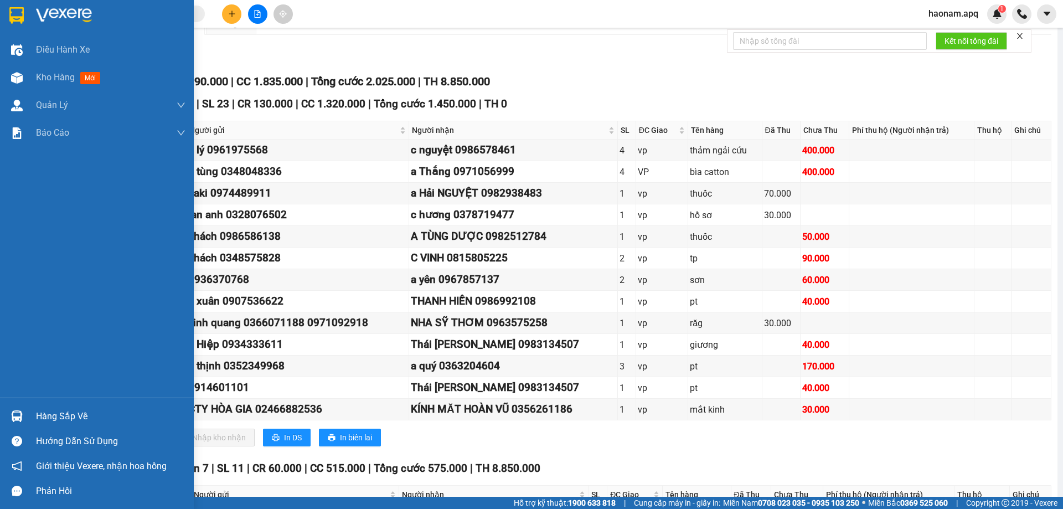
click at [79, 418] on div "Hàng sắp về" at bounding box center [110, 416] width 149 height 17
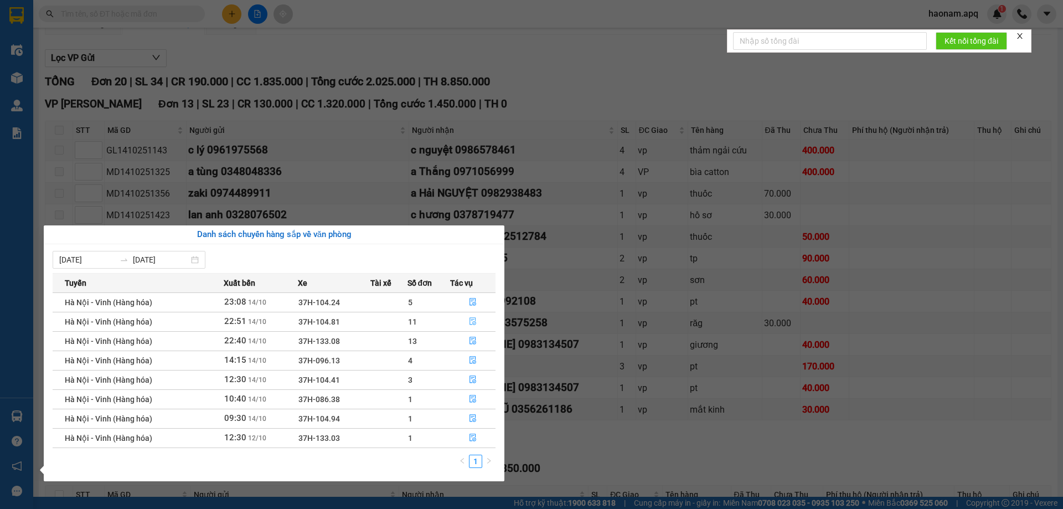
click at [459, 324] on button "button" at bounding box center [473, 322] width 44 height 18
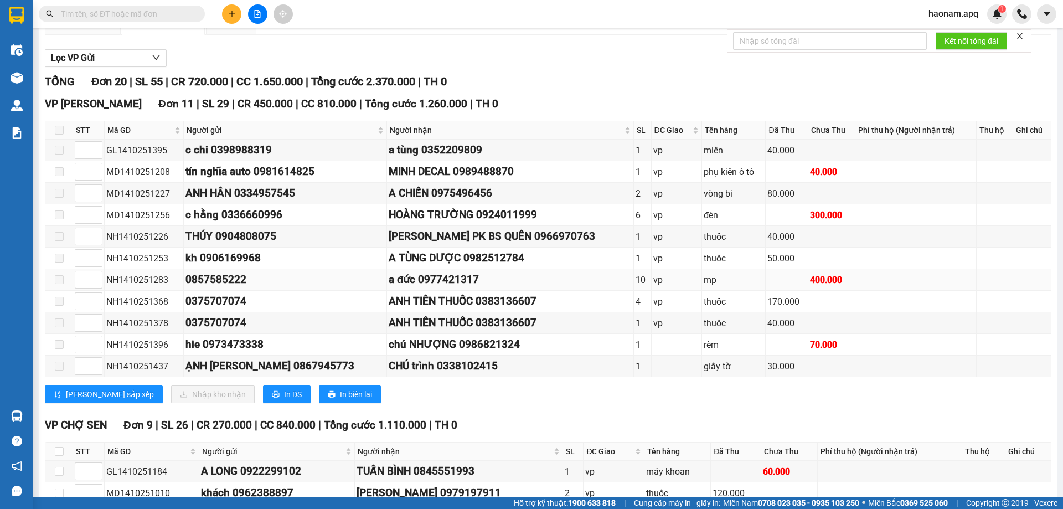
click at [755, 277] on div "mp" at bounding box center [734, 280] width 60 height 14
click at [744, 215] on div "đèn" at bounding box center [734, 215] width 60 height 14
click at [750, 305] on div "thuốc" at bounding box center [734, 302] width 60 height 14
click at [744, 309] on td "thuốc" at bounding box center [734, 302] width 64 height 22
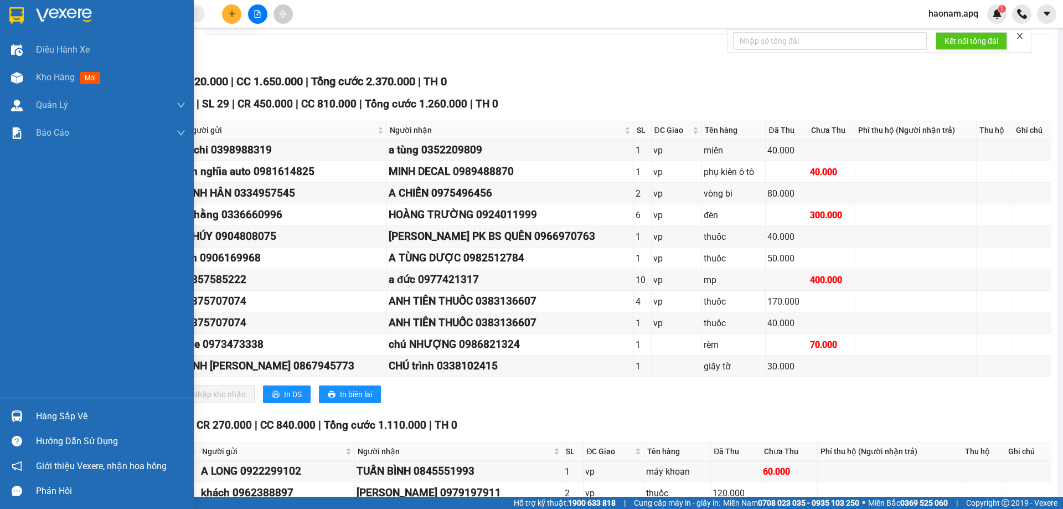
click at [51, 416] on div "Hàng sắp về" at bounding box center [110, 416] width 149 height 17
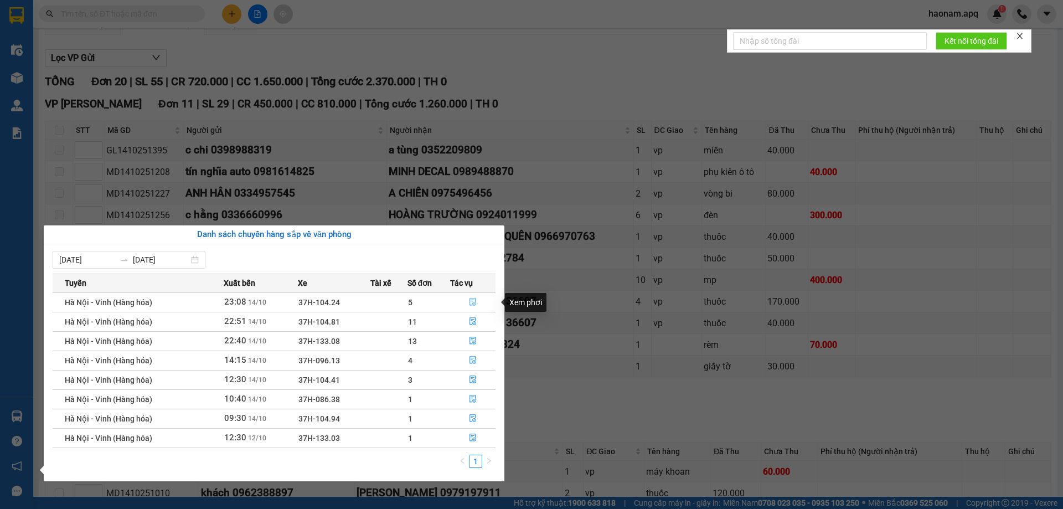
click at [456, 307] on button "button" at bounding box center [473, 302] width 44 height 18
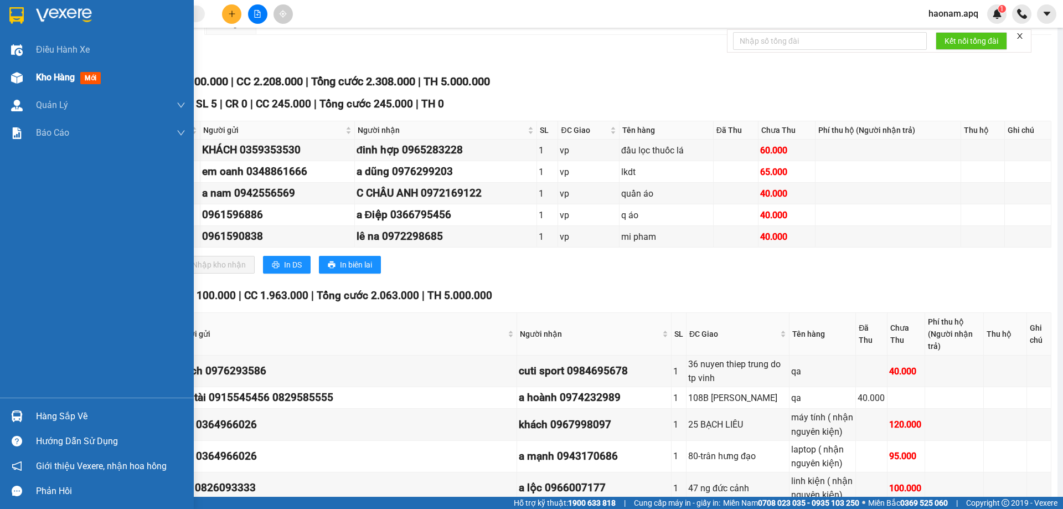
click at [48, 88] on div "Kho hàng mới" at bounding box center [110, 78] width 149 height 28
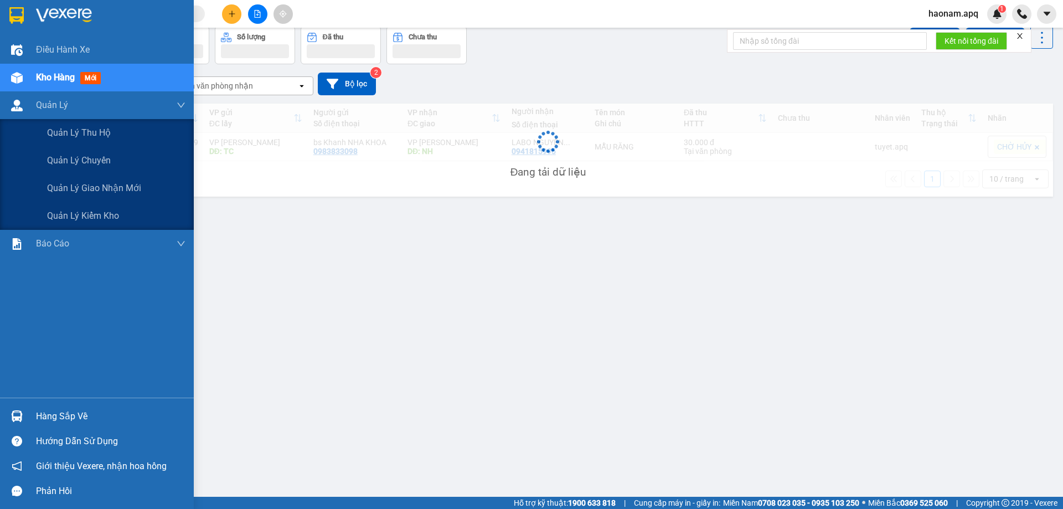
scroll to position [51, 0]
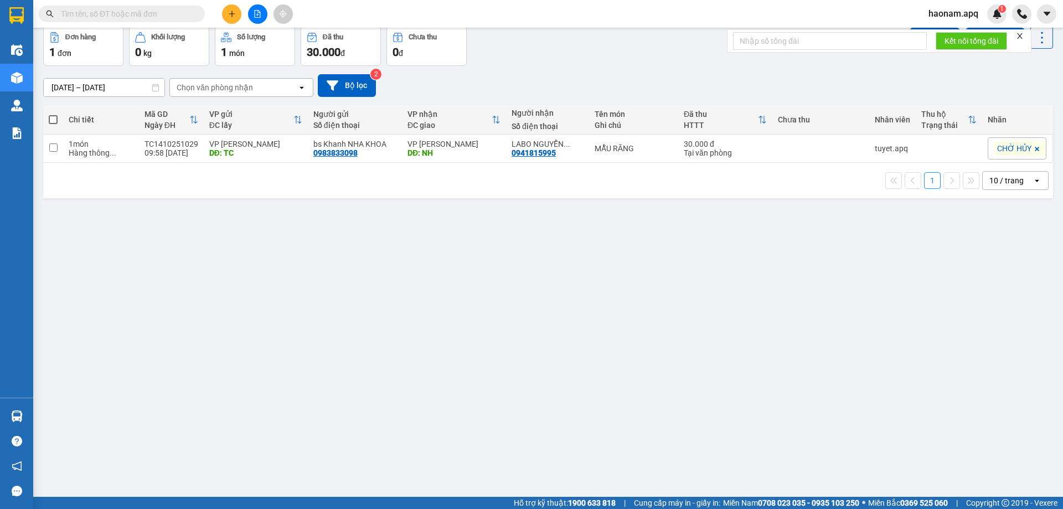
click at [944, 9] on span "haonam.apq" at bounding box center [954, 14] width 68 height 14
click at [978, 34] on span "Đăng xuất" at bounding box center [960, 34] width 47 height 12
